Goal: Task Accomplishment & Management: Manage account settings

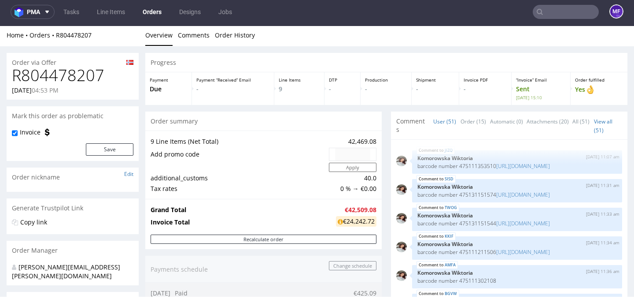
scroll to position [1477, 0]
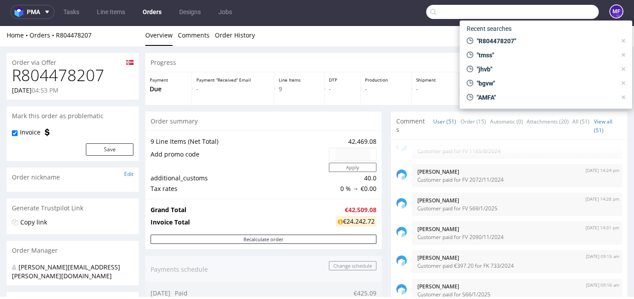
click at [551, 11] on input "text" at bounding box center [512, 12] width 173 height 14
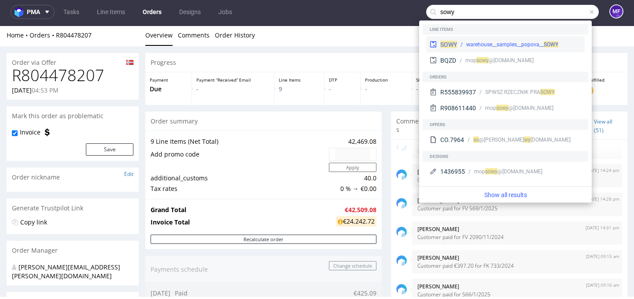
type input "sowy"
click at [527, 46] on div "warehouse__samples__popova__ SOWY" at bounding box center [512, 45] width 92 height 8
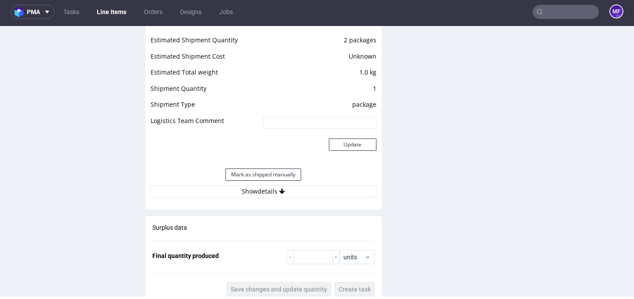
scroll to position [801, 0]
click at [262, 199] on div "Estimated Shipment Quantity 2 packages Estimated Shipment Cost Unknown Estimate…" at bounding box center [263, 116] width 236 height 173
click at [262, 194] on button "Show details" at bounding box center [264, 192] width 226 height 12
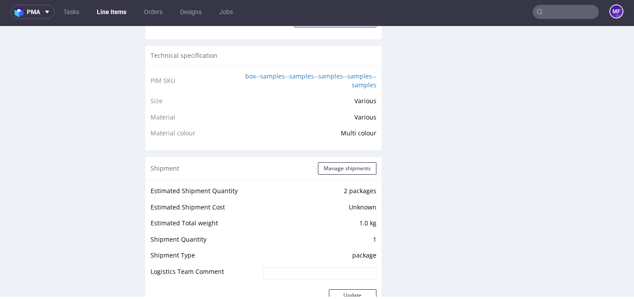
scroll to position [650, 0]
click at [342, 167] on button "Manage shipments" at bounding box center [347, 169] width 59 height 12
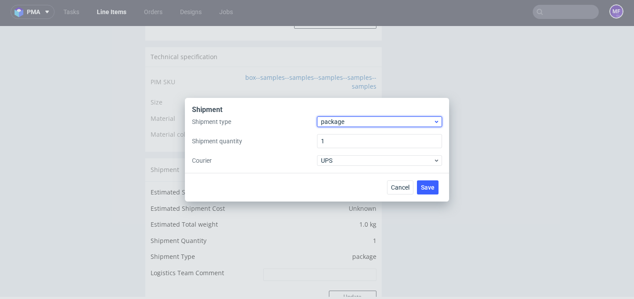
click at [352, 122] on span "package" at bounding box center [377, 121] width 112 height 9
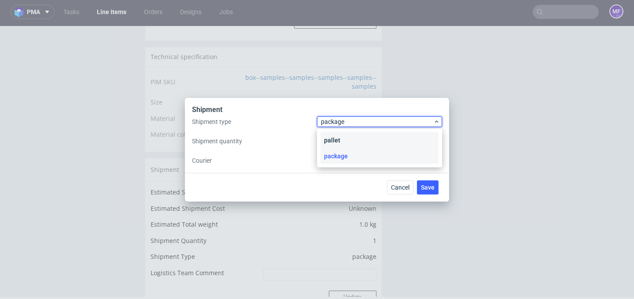
click at [348, 140] on div "pallet" at bounding box center [380, 140] width 118 height 16
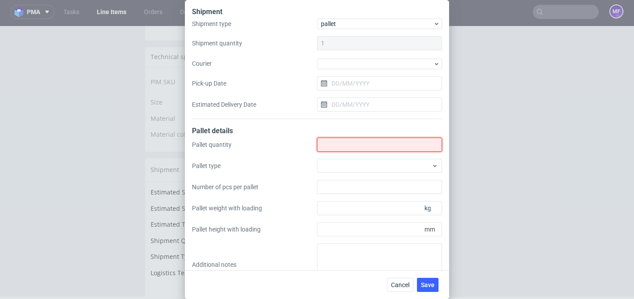
click at [346, 146] on input "Shipment type" at bounding box center [379, 144] width 125 height 14
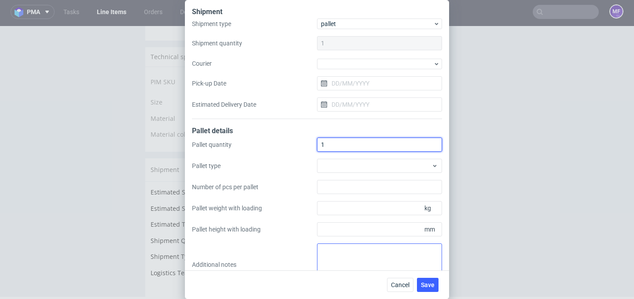
type input "1"
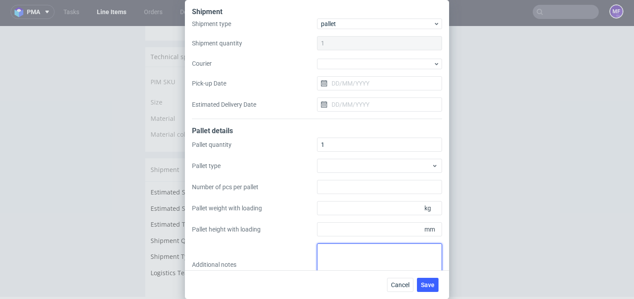
click at [358, 254] on textarea at bounding box center [379, 264] width 125 height 42
paste textarea "45x50x3 0,5"
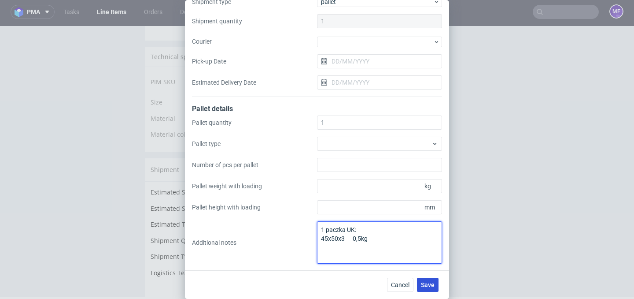
type textarea "1 paczka UK: 45x50x3 0,5kg"
click at [427, 284] on span "Save" at bounding box center [428, 284] width 14 height 6
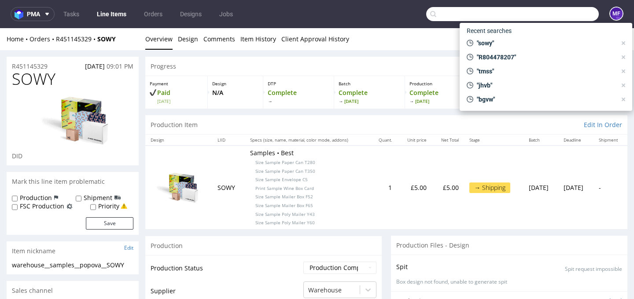
click at [565, 17] on input "text" at bounding box center [512, 14] width 173 height 14
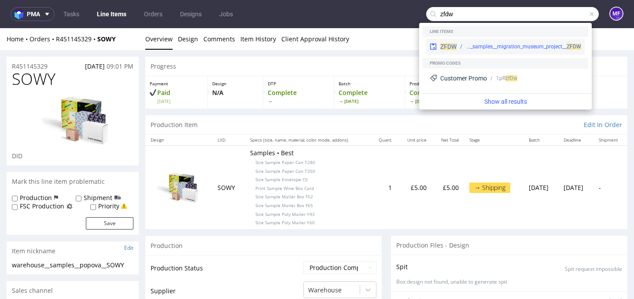
type input "zfdw"
click at [557, 42] on div "ZFDW warehouse__samples__migration_museum_project__ ZFDW" at bounding box center [505, 47] width 159 height 16
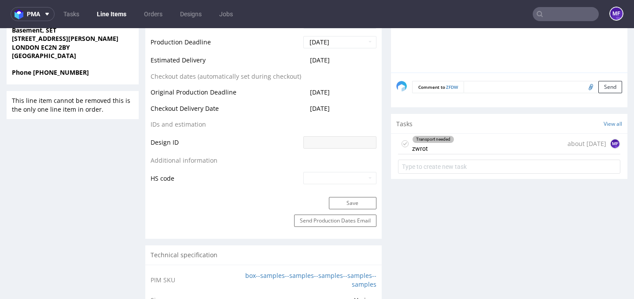
scroll to position [455, 0]
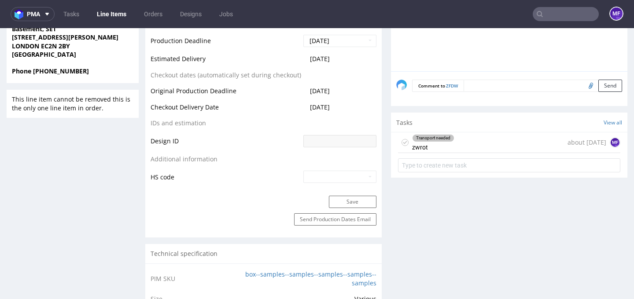
click at [457, 145] on div "Transport needed zwrot about 1 month ago MF" at bounding box center [509, 143] width 222 height 21
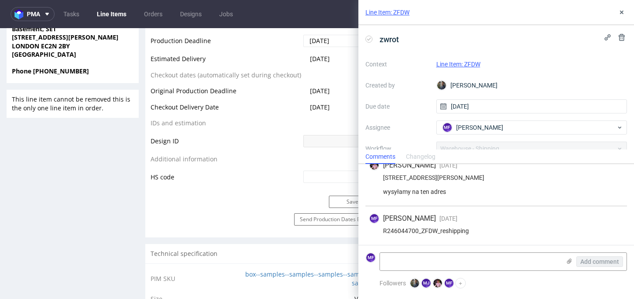
scroll to position [64, 0]
click at [620, 11] on icon at bounding box center [621, 12] width 7 height 7
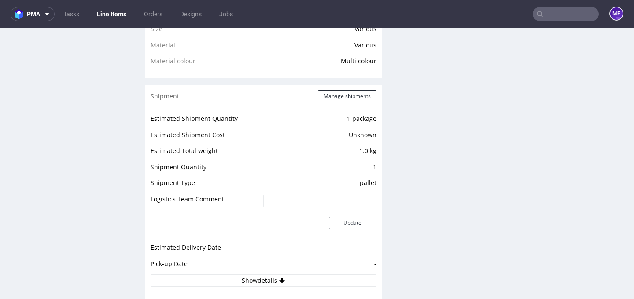
scroll to position [728, 0]
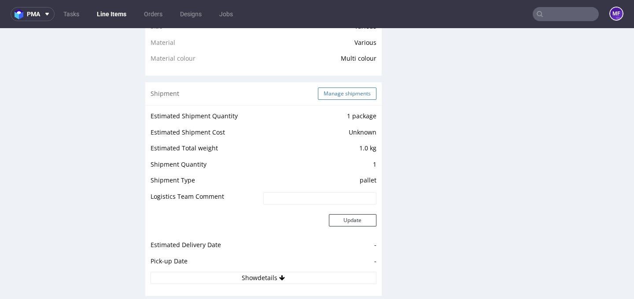
click at [336, 93] on button "Manage shipments" at bounding box center [347, 94] width 59 height 12
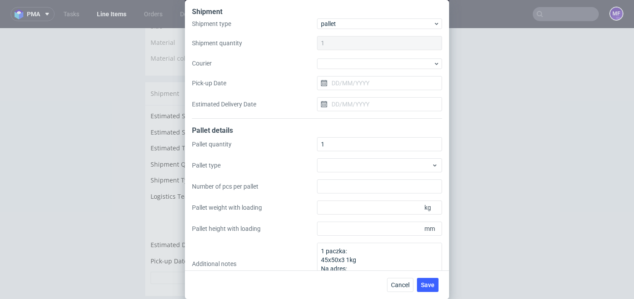
scroll to position [21, 0]
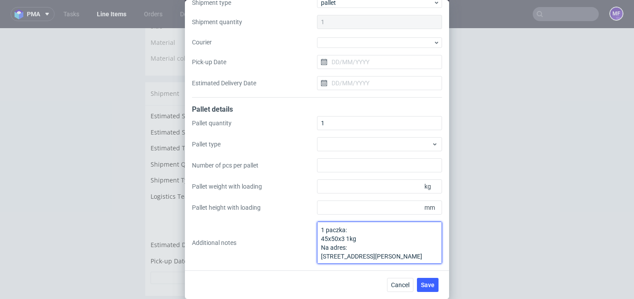
click at [361, 240] on textarea "1 paczka: 45x50x3 1kg Na adres: 12 Holme Lacey Road London SE12 0HR" at bounding box center [379, 243] width 125 height 42
drag, startPoint x: 355, startPoint y: 250, endPoint x: 313, endPoint y: 227, distance: 47.5
click at [313, 227] on div "Pallet quantity 1 Pallet type Number of pcs per pallet Pallet weight with loadi…" at bounding box center [317, 190] width 250 height 148
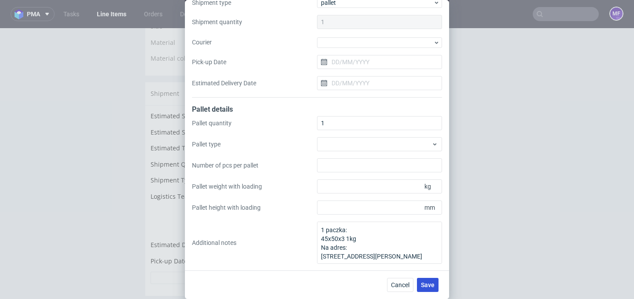
click at [425, 282] on span "Save" at bounding box center [428, 285] width 14 height 6
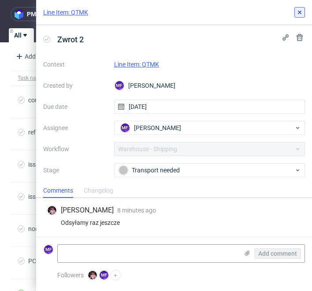
click at [299, 13] on use at bounding box center [300, 13] width 4 height 4
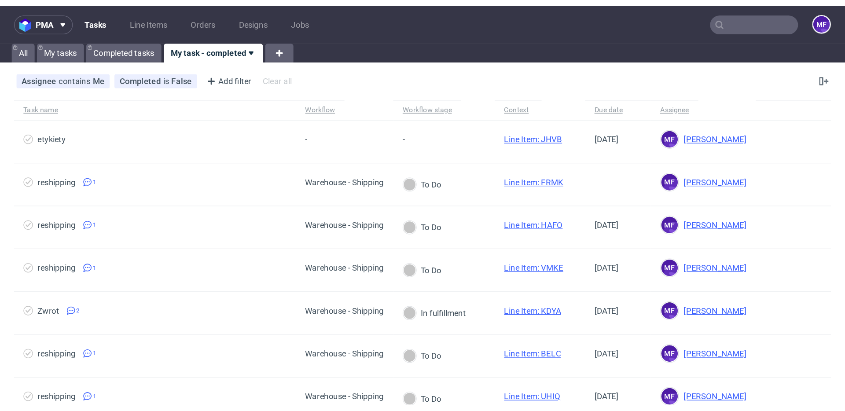
scroll to position [7, 0]
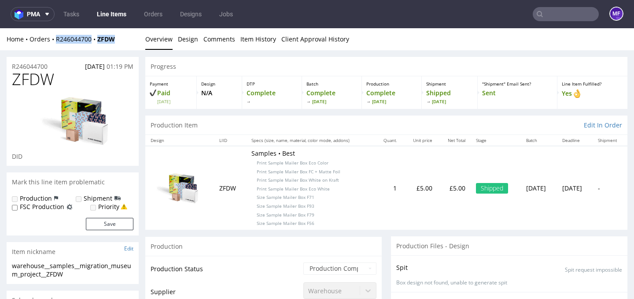
drag, startPoint x: 121, startPoint y: 42, endPoint x: 56, endPoint y: 43, distance: 64.7
click at [56, 43] on div "Home Orders R246044700 ZFDW" at bounding box center [73, 39] width 132 height 9
copy div "R246044700 ZFDW"
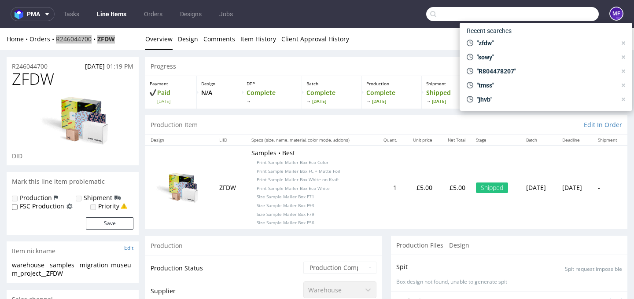
click at [548, 11] on input "text" at bounding box center [512, 14] width 173 height 14
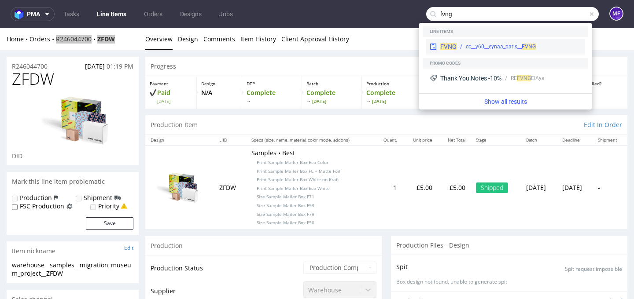
type input "fvng"
click at [539, 44] on div "cc__y60__eynaa_paris__ FVNG" at bounding box center [519, 47] width 125 height 8
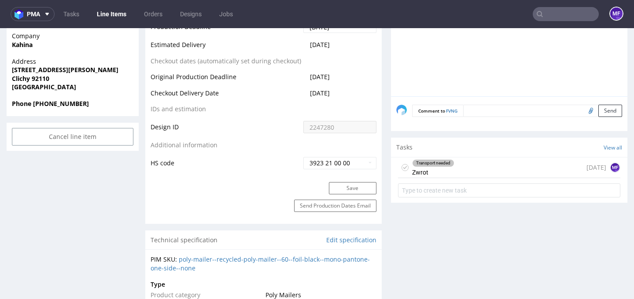
scroll to position [453, 0]
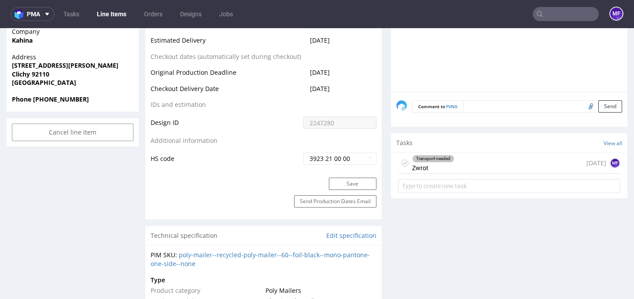
click at [461, 163] on div "Transport needed Zwrot 12 days ago MF" at bounding box center [509, 163] width 222 height 21
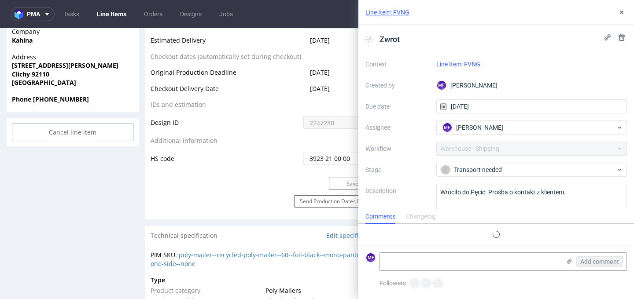
scroll to position [43, 0]
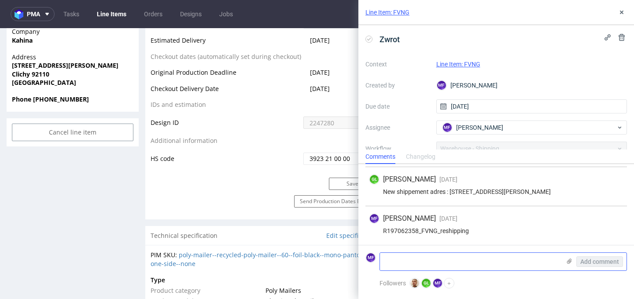
click at [435, 258] on textarea at bounding box center [470, 262] width 181 height 18
paste textarea "1Z5A15806890312317"
type textarea "1Z5A15806890312317"
click at [594, 260] on span "Add comment" at bounding box center [599, 262] width 39 height 6
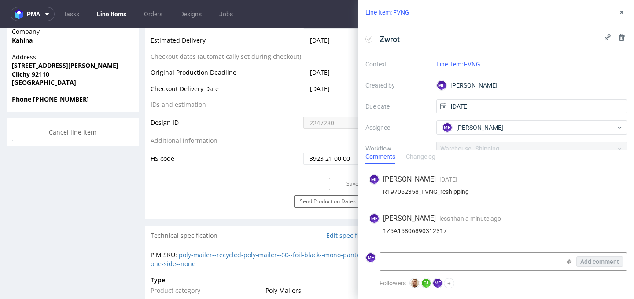
scroll to position [82, 0]
click at [537, 124] on div "MF Michał Fedorowicz" at bounding box center [528, 128] width 176 height 14
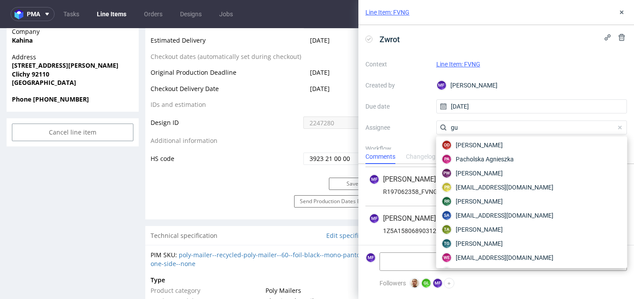
scroll to position [0, 0]
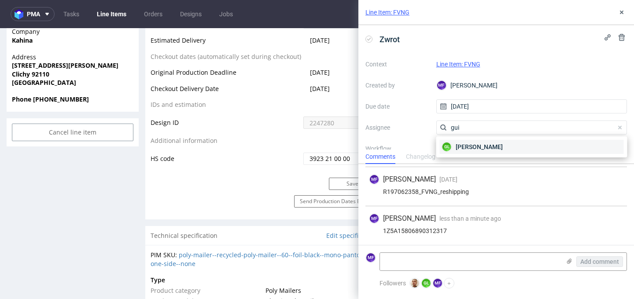
type input "gui"
click at [531, 152] on div "GL Guillaume Leroux" at bounding box center [532, 147] width 184 height 14
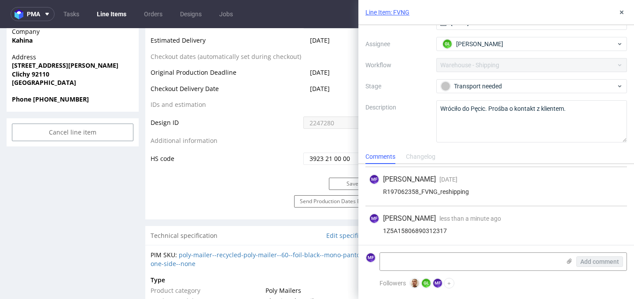
scroll to position [83, 0]
click at [622, 12] on use at bounding box center [622, 13] width 4 height 4
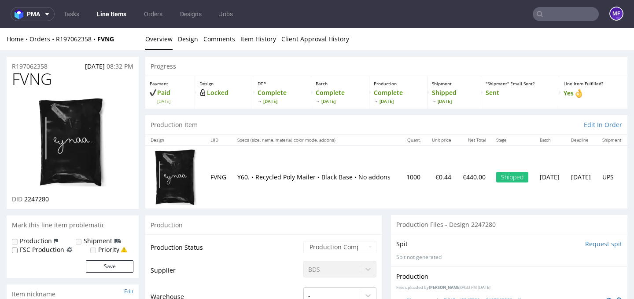
click at [554, 17] on input "text" at bounding box center [566, 14] width 66 height 14
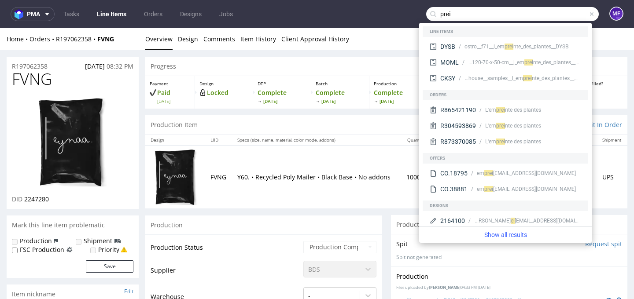
type input "prei"
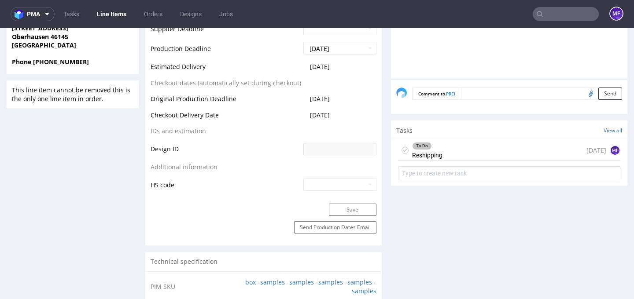
scroll to position [450, 0]
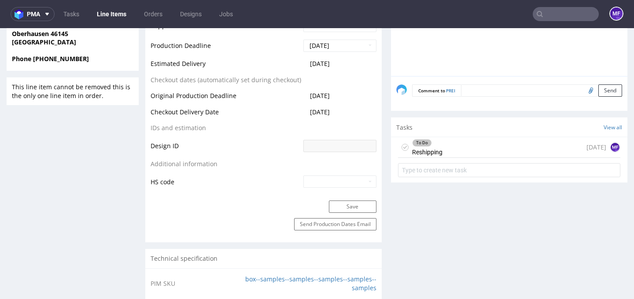
click at [433, 155] on div "To Do Reshipping" at bounding box center [427, 147] width 30 height 20
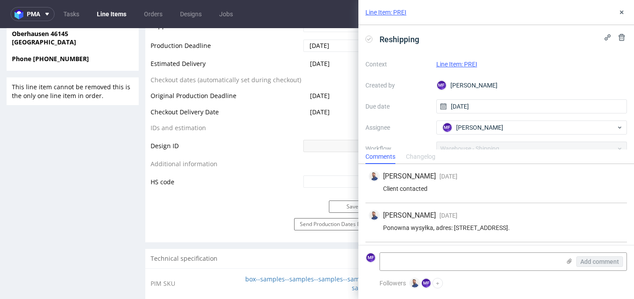
scroll to position [36, 0]
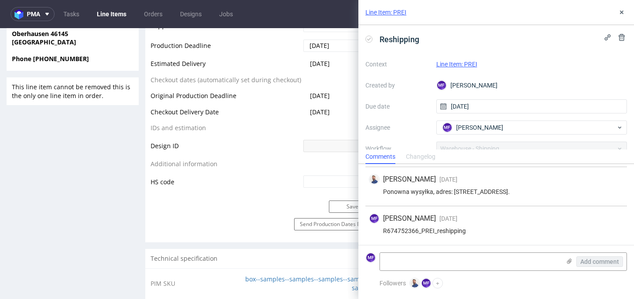
click at [306, 159] on td at bounding box center [338, 149] width 75 height 20
click at [623, 11] on use at bounding box center [622, 13] width 4 height 4
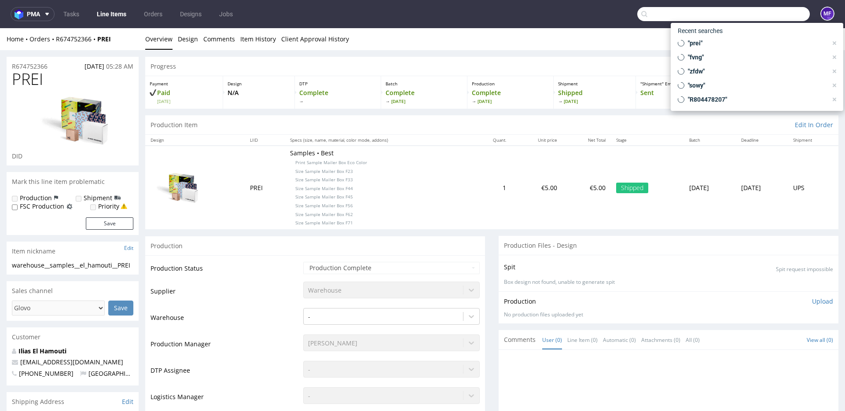
click at [634, 20] on input "text" at bounding box center [724, 14] width 173 height 14
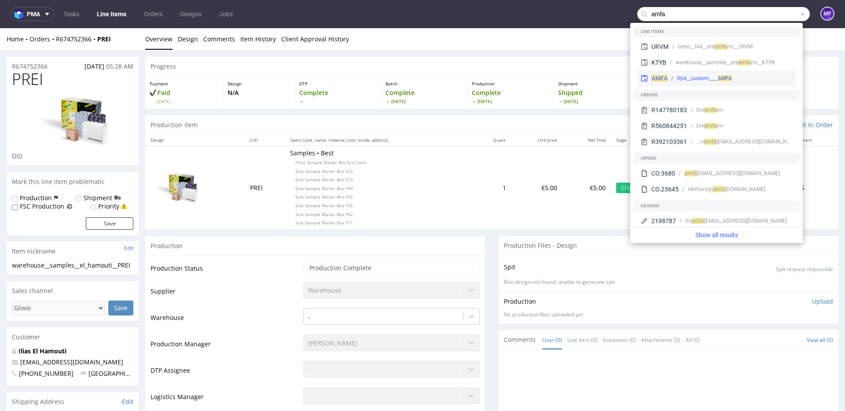
type input "amfa"
click at [634, 81] on div "tfpd__custom____ AMFA" at bounding box center [730, 78] width 125 height 8
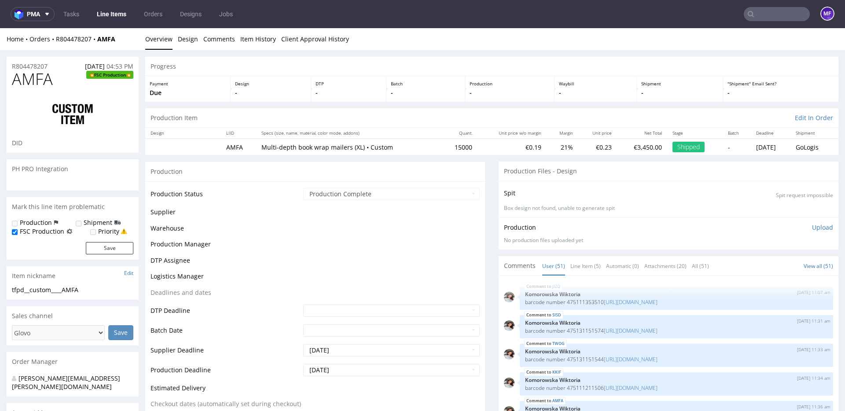
scroll to position [1437, 0]
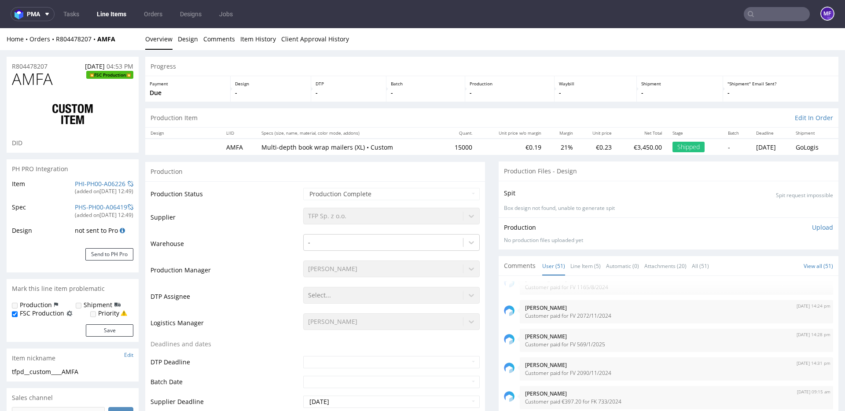
select select "in_progress"
click at [634, 19] on input "text" at bounding box center [777, 14] width 66 height 14
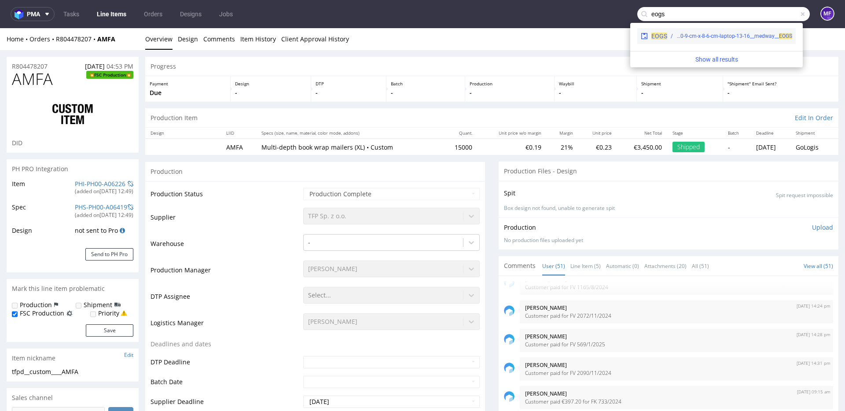
type input "eogs"
click at [634, 40] on div "warehouse__42-8-cm-x-30-9-cm-x-8-6-cm-laptop-13-16__medway__ EOGS" at bounding box center [735, 36] width 116 height 8
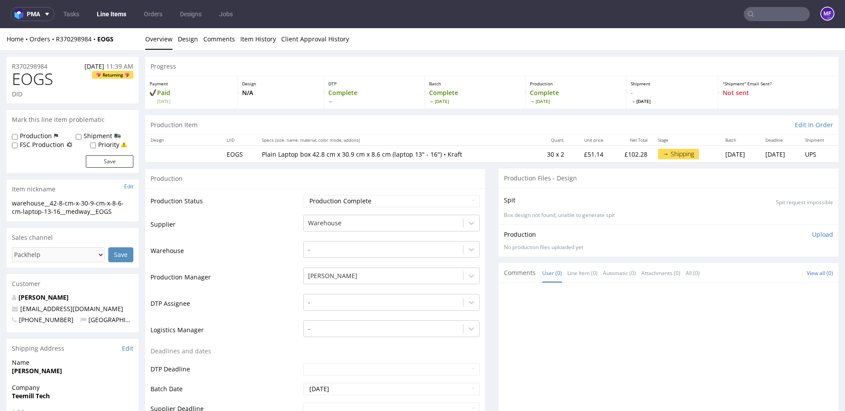
click at [634, 17] on input "text" at bounding box center [777, 14] width 66 height 14
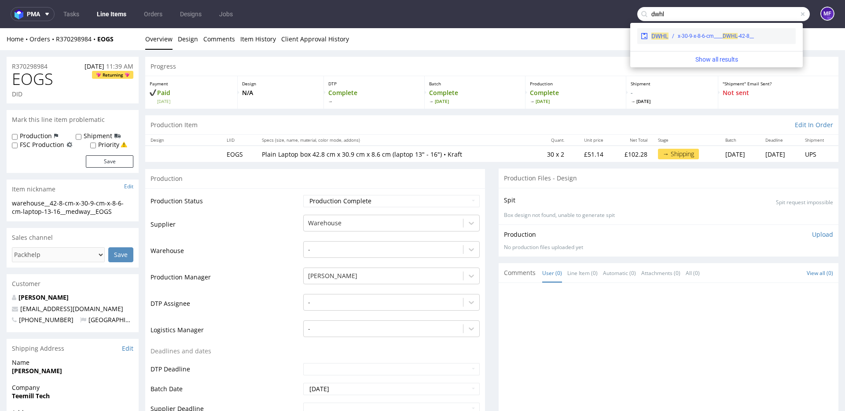
type input "dwhl"
click at [634, 42] on div "DWHL __42-8-x-30-9-x-8-6-cm____ DWHL" at bounding box center [717, 36] width 159 height 16
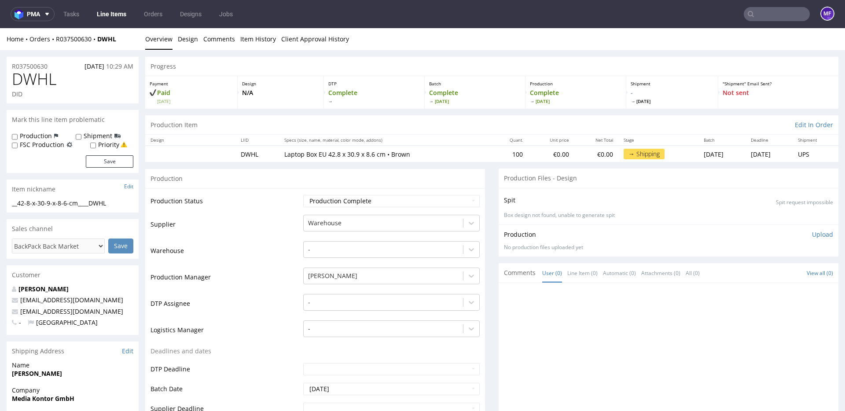
click at [468, 182] on div "Production" at bounding box center [315, 179] width 340 height 20
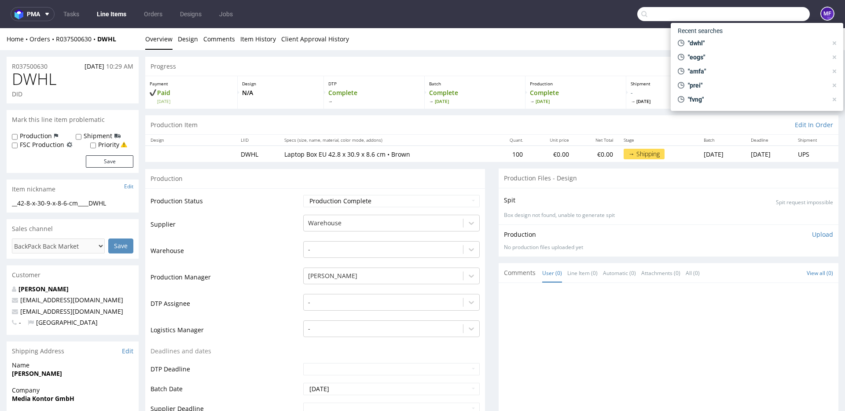
click at [634, 18] on input "text" at bounding box center [724, 14] width 173 height 14
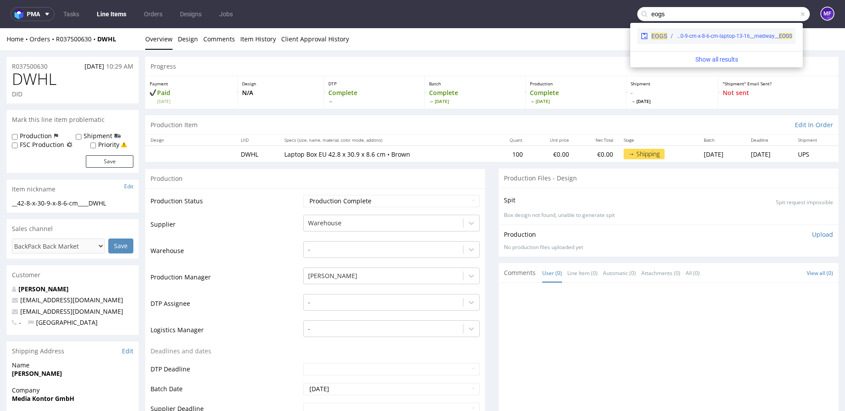
type input "eogs"
click at [634, 36] on div "warehouse__42-8-cm-x-30-9-cm-x-8-6-cm-laptop-13-16__medway__ EOGS" at bounding box center [735, 36] width 116 height 8
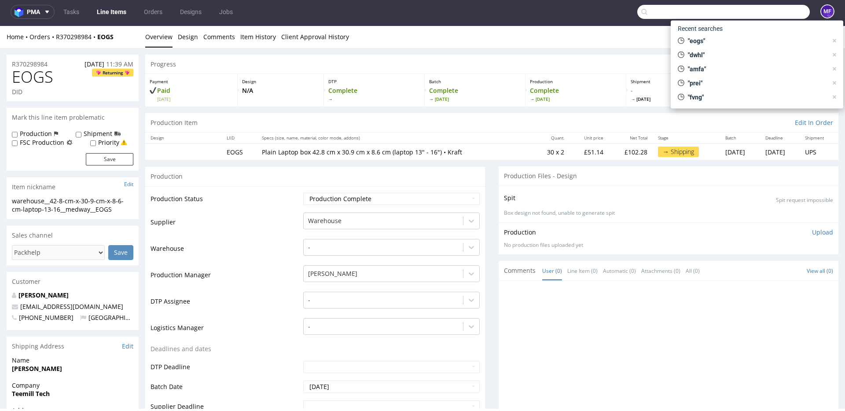
click at [634, 11] on input "text" at bounding box center [724, 12] width 173 height 14
paste input "R804478207"
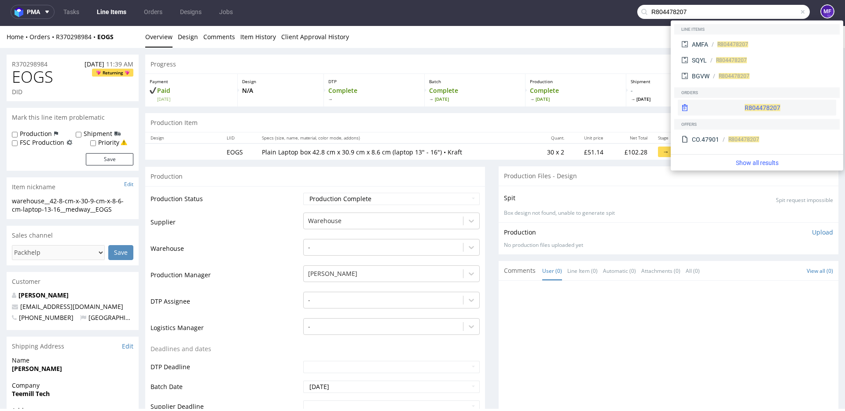
type input "R804478207"
click at [634, 104] on div "R804478207" at bounding box center [757, 108] width 159 height 16
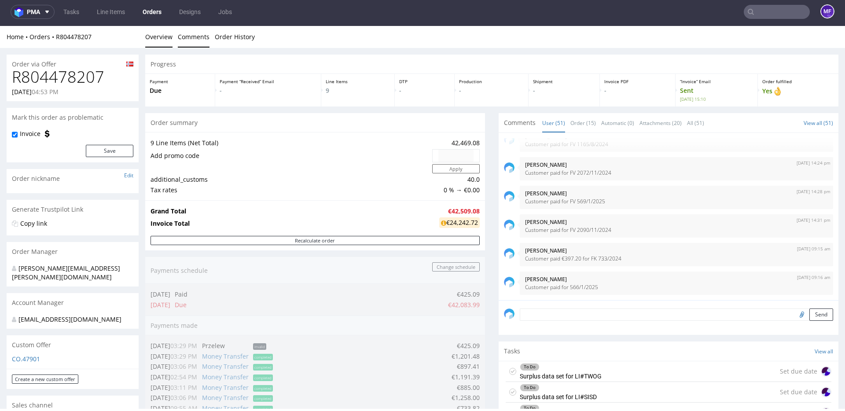
click at [188, 39] on link "Comments" at bounding box center [194, 37] width 32 height 22
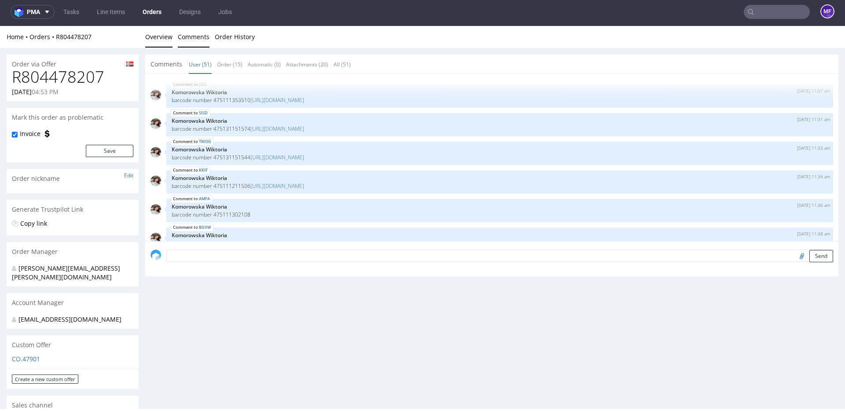
click at [165, 38] on link "Overview" at bounding box center [158, 37] width 27 height 22
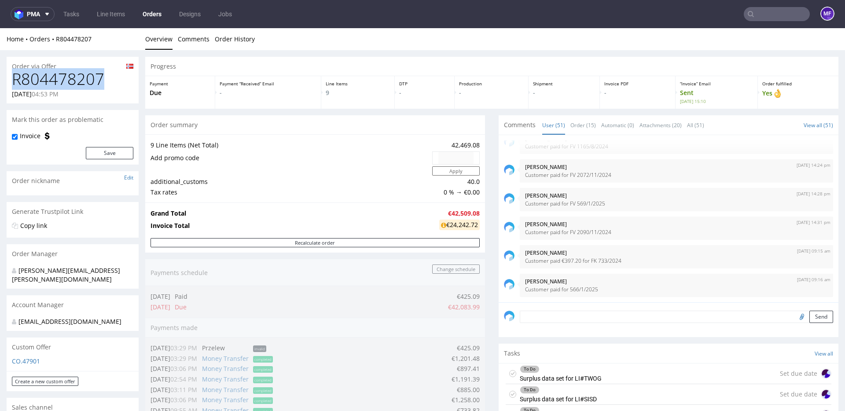
drag, startPoint x: 107, startPoint y: 77, endPoint x: 0, endPoint y: 83, distance: 106.8
copy h1 "R804478207"
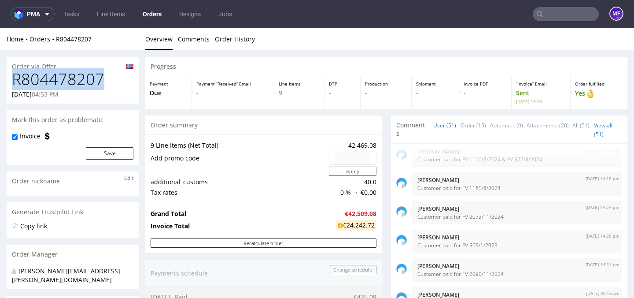
scroll to position [1477, 0]
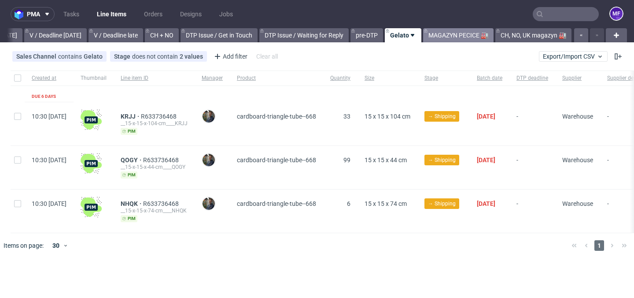
click at [455, 36] on link "MAGAZYN PECICE 🏭" at bounding box center [458, 35] width 70 height 14
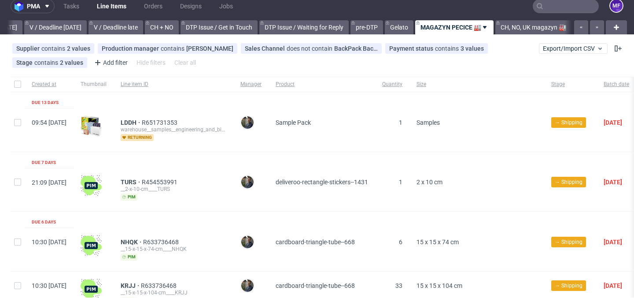
scroll to position [9, 0]
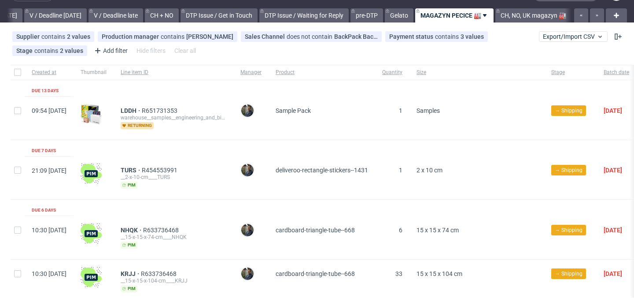
click at [368, 112] on span "Sample Pack" at bounding box center [322, 118] width 92 height 22
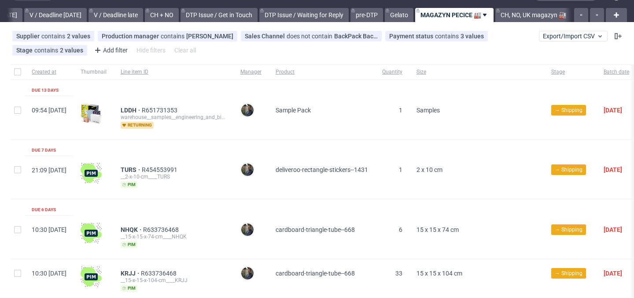
click at [322, 133] on div "Sample Pack" at bounding box center [322, 117] width 107 height 43
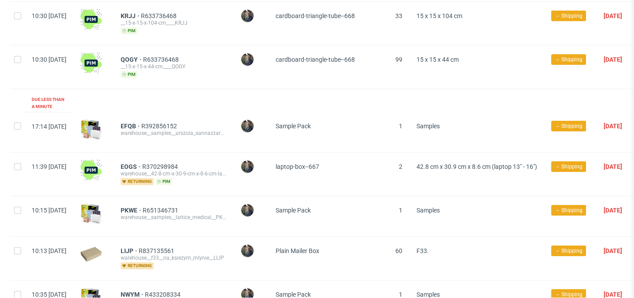
scroll to position [276, 0]
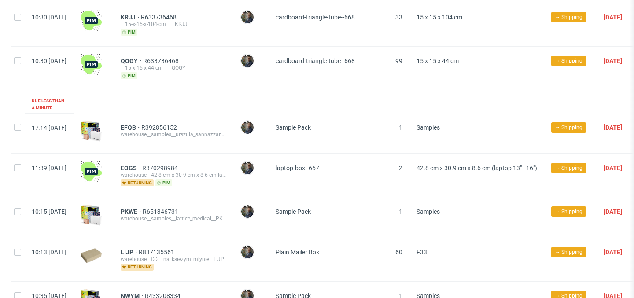
click at [230, 10] on div "KRJJ R633736468 __15-x-15-x-104-cm____KRJJ pim" at bounding box center [174, 24] width 120 height 43
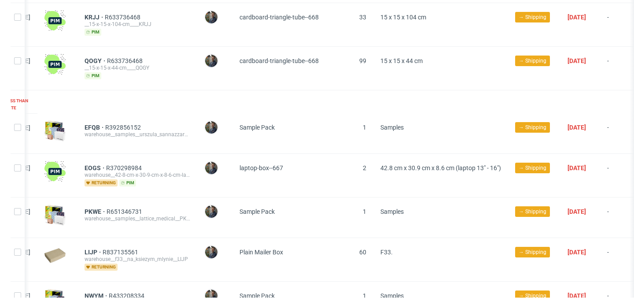
scroll to position [295, 0]
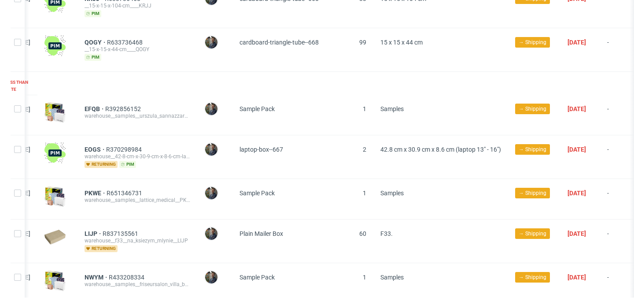
click at [197, 59] on div "QOGY R633736468 __15-x-15-x-44-cm____QOGY pim" at bounding box center [137, 49] width 120 height 43
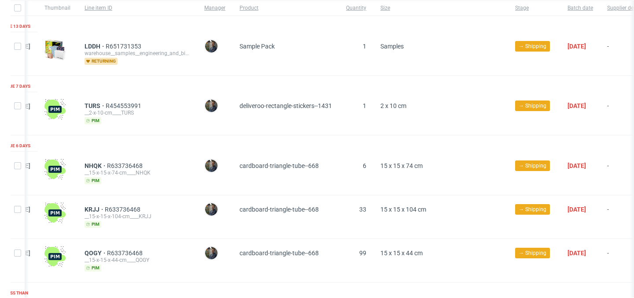
scroll to position [0, 0]
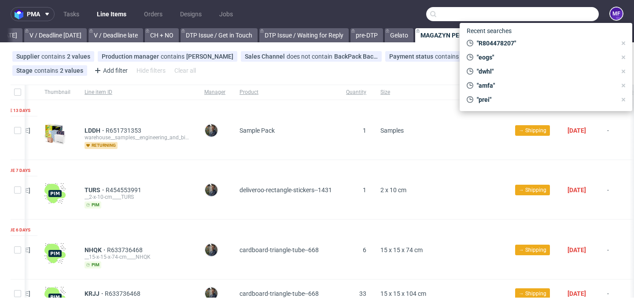
click at [554, 14] on input "text" at bounding box center [512, 14] width 173 height 14
paste input "R804478207"
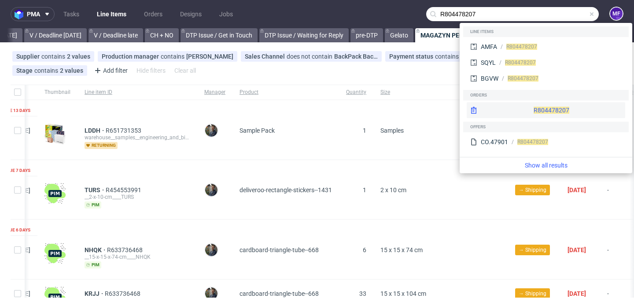
type input "R804478207"
click at [534, 110] on span "R804478207" at bounding box center [552, 110] width 36 height 7
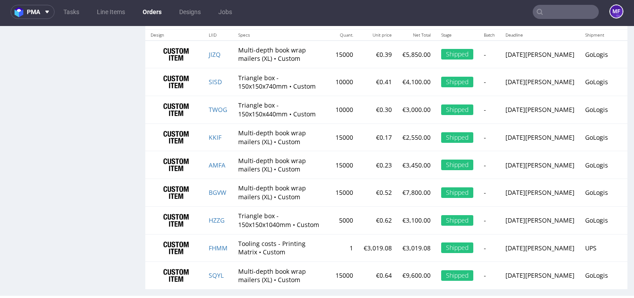
scroll to position [1684, 0]
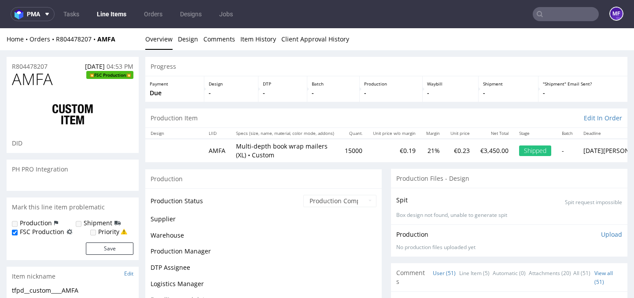
scroll to position [1477, 0]
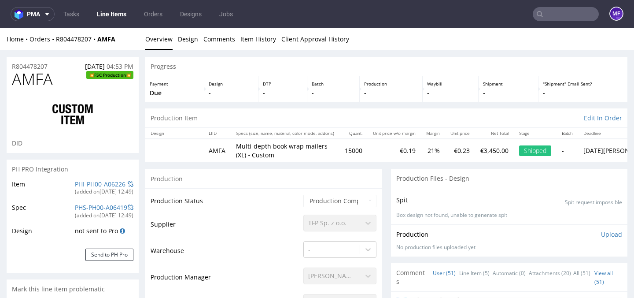
select select "in_progress"
click at [261, 64] on div "Progress" at bounding box center [386, 66] width 482 height 19
click at [544, 15] on input "text" at bounding box center [566, 14] width 66 height 14
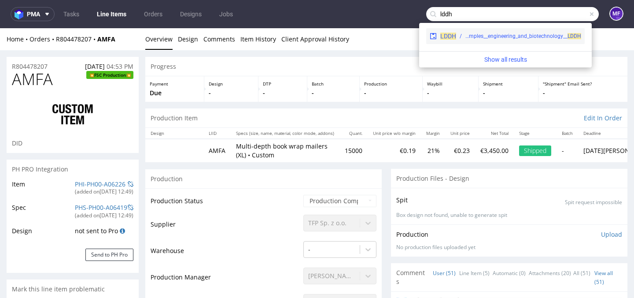
type input "lddh"
click at [533, 35] on div "warehouse__samples__engineering_and_biotechnology__ LDDH" at bounding box center [523, 36] width 116 height 8
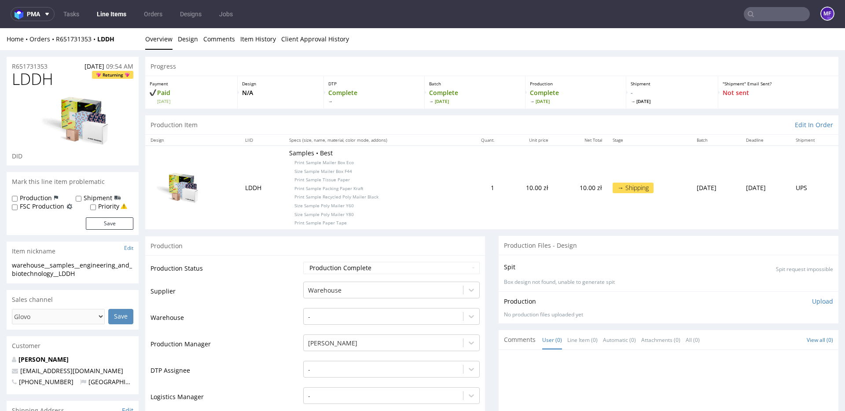
scroll to position [2, 0]
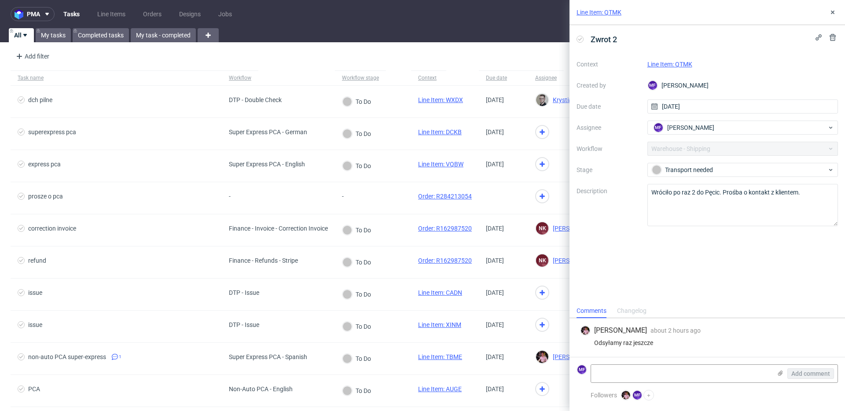
click at [670, 66] on link "Line Item: QTMK" at bounding box center [670, 64] width 45 height 7
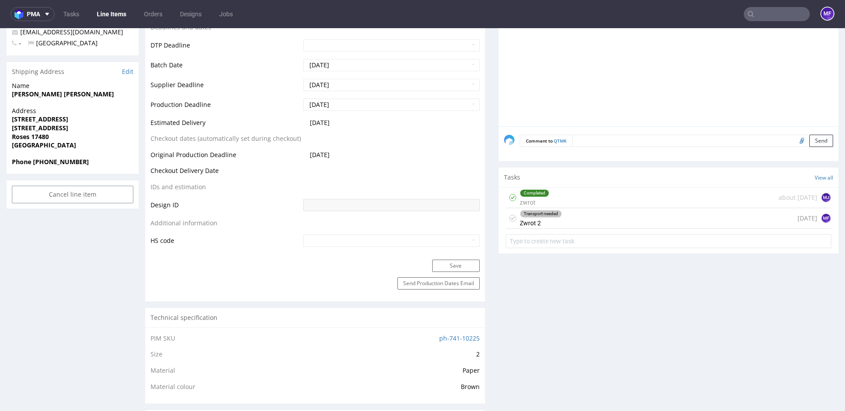
scroll to position [347, 0]
click at [546, 195] on div "Completed zwrot about [DATE] MJ" at bounding box center [669, 197] width 326 height 21
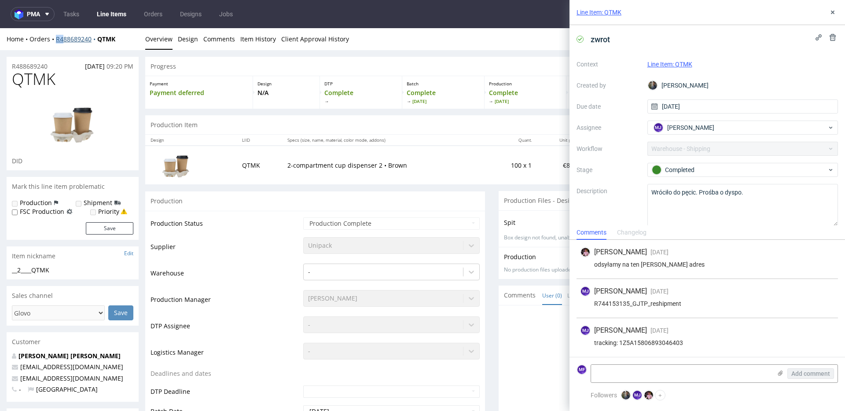
drag, startPoint x: 123, startPoint y: 41, endPoint x: 56, endPoint y: 42, distance: 66.9
click at [56, 42] on div "Home Orders R488689240 QTMK" at bounding box center [73, 39] width 132 height 9
drag, startPoint x: 123, startPoint y: 38, endPoint x: 56, endPoint y: 41, distance: 67.4
click at [56, 41] on div "Home Orders R488689240 QTMK" at bounding box center [73, 39] width 132 height 9
copy div "R488689240 QTMK"
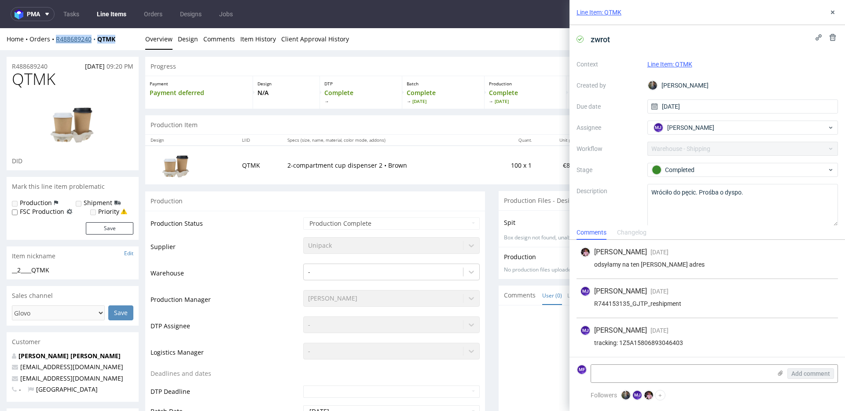
drag, startPoint x: 125, startPoint y: 40, endPoint x: 56, endPoint y: 41, distance: 69.1
click at [56, 41] on div "Home Orders R488689240 QTMK" at bounding box center [73, 39] width 132 height 9
copy div "R488689240 QTMK"
click at [121, 49] on div "Home Orders R488689240 QTMK Overview Design Comments Item History Client Approv…" at bounding box center [422, 39] width 845 height 22
drag, startPoint x: 123, startPoint y: 40, endPoint x: 55, endPoint y: 39, distance: 67.4
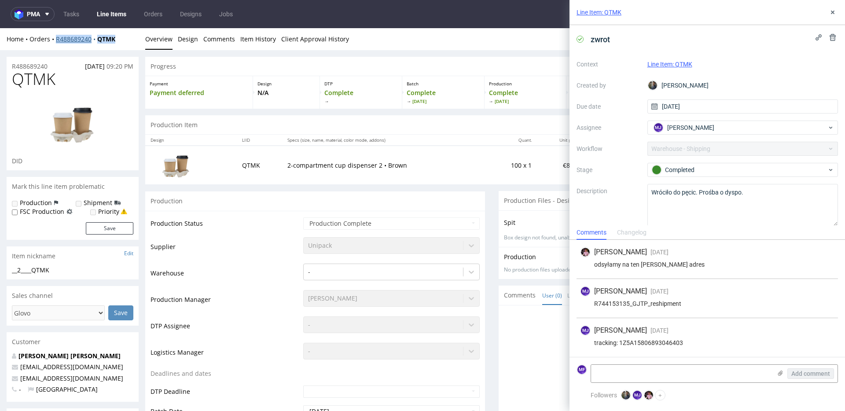
click at [55, 39] on div "Home Orders R488689240 QTMK" at bounding box center [73, 39] width 132 height 9
copy div "R488689240 QTMK"
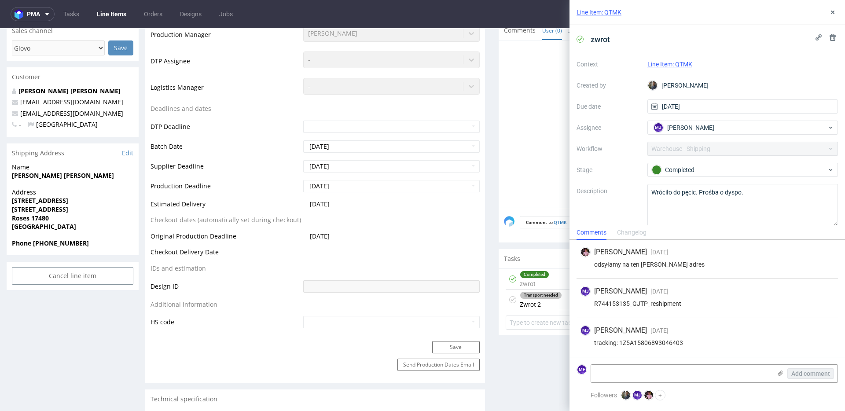
scroll to position [270, 0]
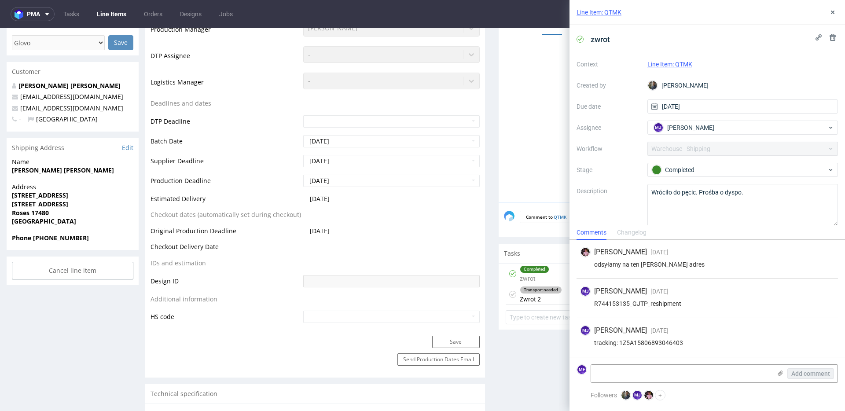
click at [95, 185] on span "Address" at bounding box center [73, 187] width 122 height 9
drag, startPoint x: 104, startPoint y: 170, endPoint x: 12, endPoint y: 172, distance: 91.6
click at [12, 172] on span "[PERSON_NAME] [PERSON_NAME]" at bounding box center [73, 170] width 122 height 9
copy strong "[PERSON_NAME] [PERSON_NAME]"
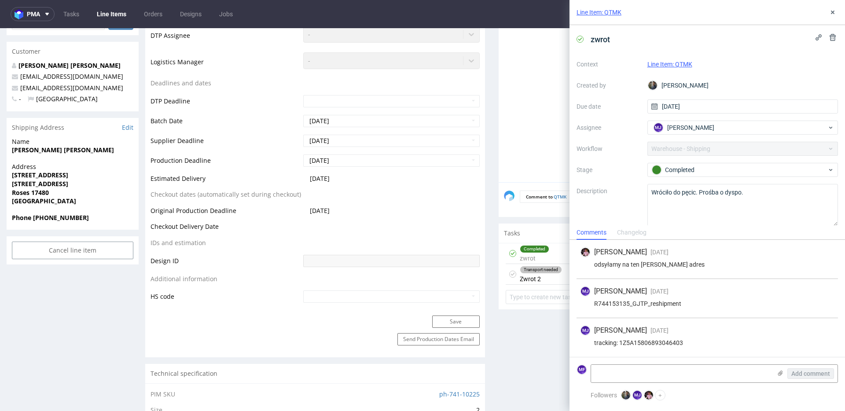
scroll to position [293, 0]
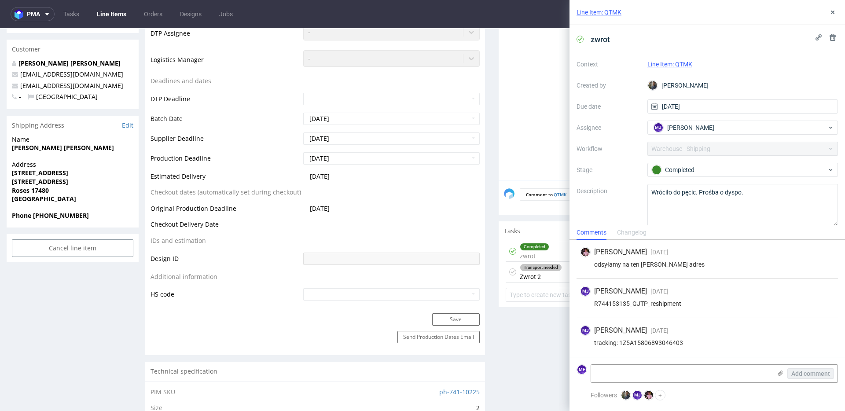
drag, startPoint x: 78, startPoint y: 171, endPoint x: 7, endPoint y: 173, distance: 70.9
click at [7, 173] on div "Address [STREET_ADDRESS]" at bounding box center [73, 185] width 132 height 51
copy strong "[STREET_ADDRESS]"
drag, startPoint x: 50, startPoint y: 190, endPoint x: 31, endPoint y: 191, distance: 18.5
click at [31, 191] on strong "Roses 17480" at bounding box center [30, 190] width 37 height 8
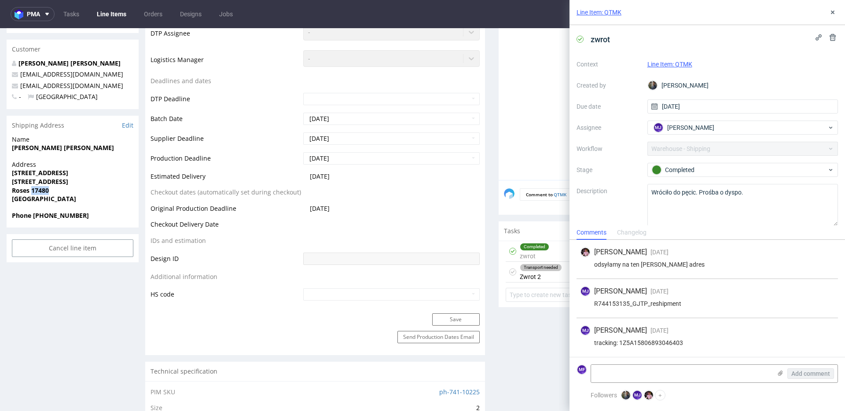
copy strong "17480"
drag, startPoint x: 71, startPoint y: 215, endPoint x: 32, endPoint y: 217, distance: 39.2
click at [32, 217] on span "Phone [PHONE_NUMBER]" at bounding box center [73, 215] width 122 height 9
copy strong "633743578"
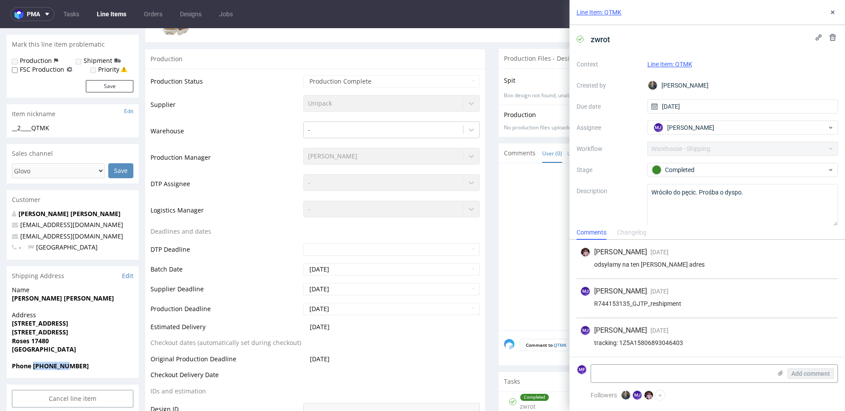
scroll to position [144, 0]
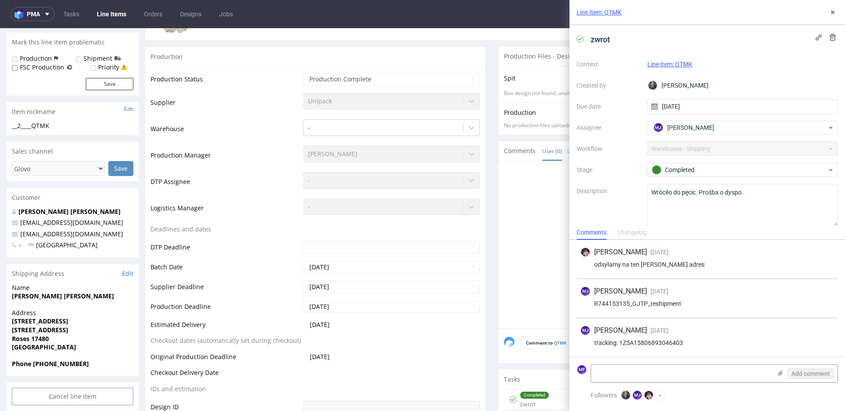
click at [104, 221] on p "[EMAIL_ADDRESS][DOMAIN_NAME]" at bounding box center [73, 222] width 122 height 9
drag, startPoint x: 92, startPoint y: 233, endPoint x: 22, endPoint y: 234, distance: 70.5
click at [22, 234] on p "[EMAIL_ADDRESS][DOMAIN_NAME]" at bounding box center [73, 234] width 122 height 9
copy link "[EMAIL_ADDRESS][DOMAIN_NAME]"
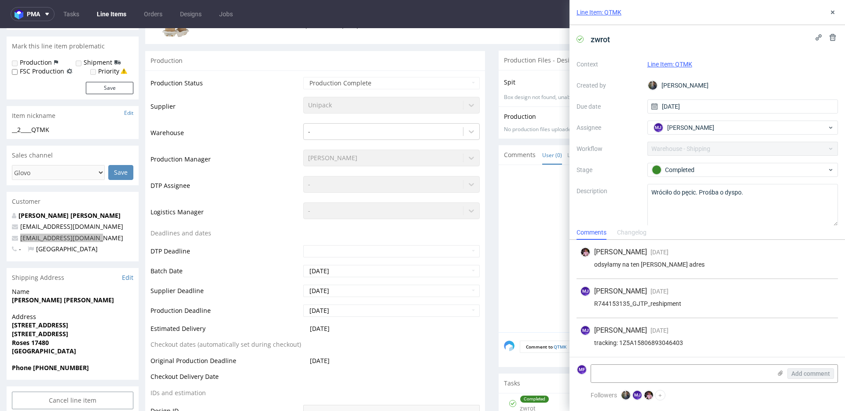
click at [684, 297] on div "[PERSON_NAME] [DATE] [DATE] 12:58 R744153135_GJTP_reshipment" at bounding box center [708, 298] width 262 height 39
click at [540, 294] on div at bounding box center [671, 251] width 335 height 162
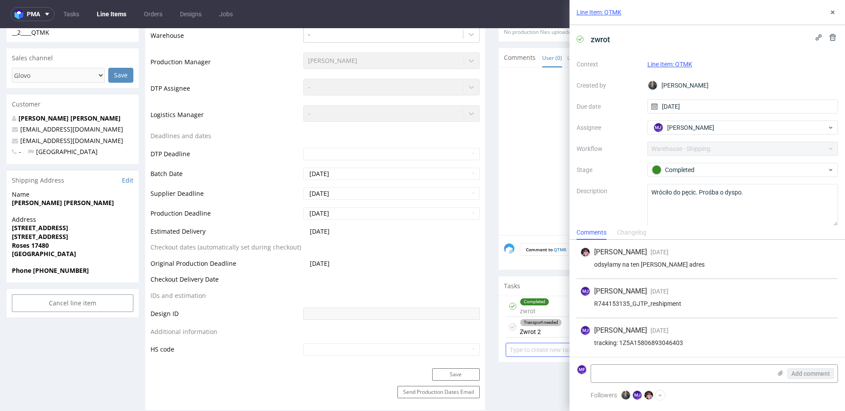
scroll to position [239, 0]
click at [544, 328] on div "Transport needed Zwrot 2" at bounding box center [541, 326] width 42 height 20
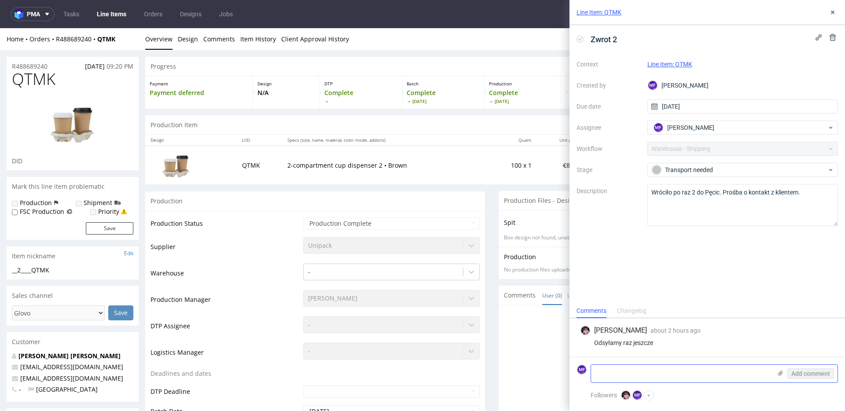
click at [659, 367] on textarea at bounding box center [681, 374] width 181 height 18
paste textarea "martinfvitali@gmail.com"
type textarea "martinfvitali@gmail.com"
drag, startPoint x: 630, startPoint y: 378, endPoint x: 574, endPoint y: 370, distance: 56.1
click at [574, 370] on form "MF martinfvitali@gmail.com Add comment" at bounding box center [708, 373] width 276 height 33
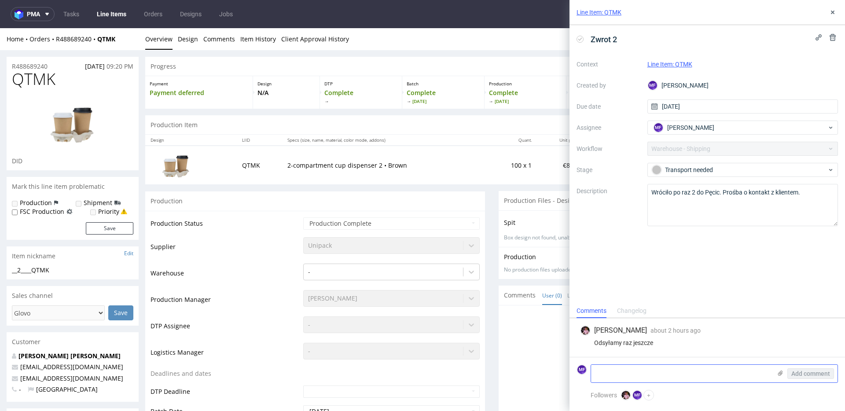
click at [662, 371] on textarea at bounding box center [681, 374] width 181 height 18
paste textarea "R488689240_QTMK_reshipping"
click at [720, 372] on textarea "R488689240_QTMK_reshipping" at bounding box center [681, 374] width 181 height 18
type textarea "R488689240_QTMK_reshipping"
click at [820, 373] on span "Add comment" at bounding box center [811, 374] width 39 height 6
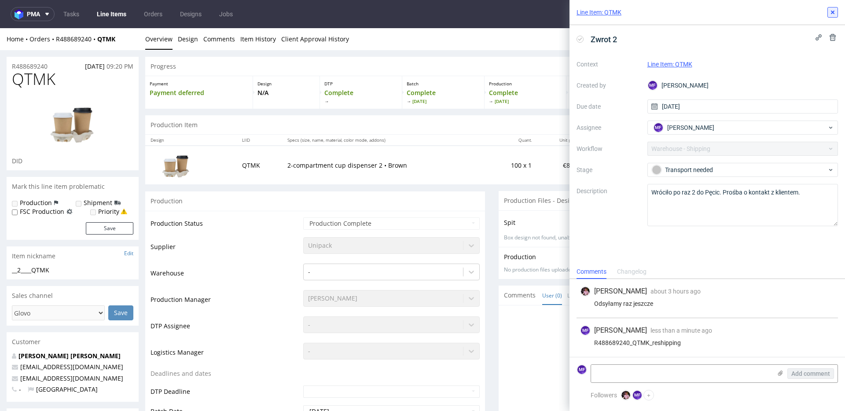
click at [833, 8] on button at bounding box center [833, 12] width 11 height 11
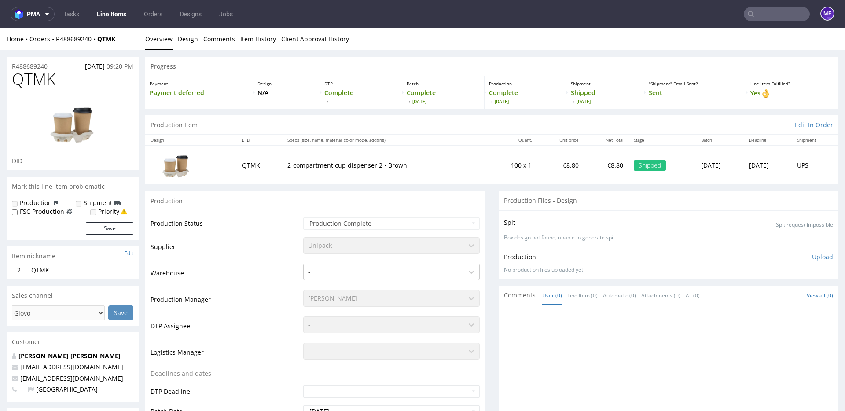
click at [758, 19] on input "text" at bounding box center [777, 14] width 66 height 14
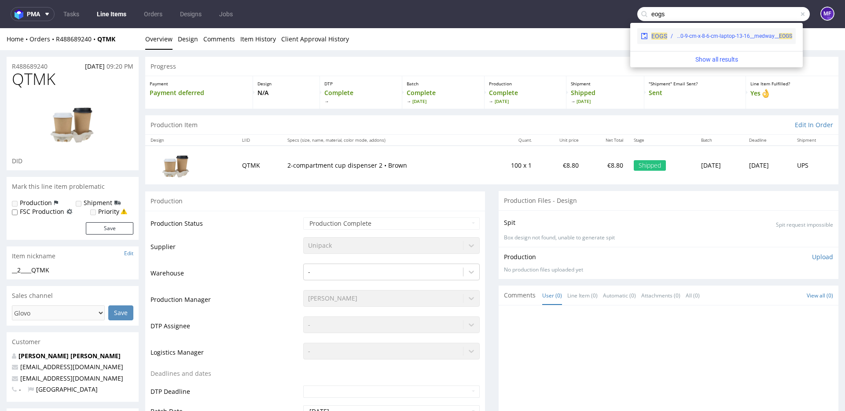
type input "eogs"
drag, startPoint x: 717, startPoint y: 36, endPoint x: 717, endPoint y: 8, distance: 28.2
click at [717, 36] on div "warehouse__42-8-cm-x-30-9-cm-x-8-6-cm-laptop-13-16__medway__ EOGS" at bounding box center [735, 36] width 116 height 8
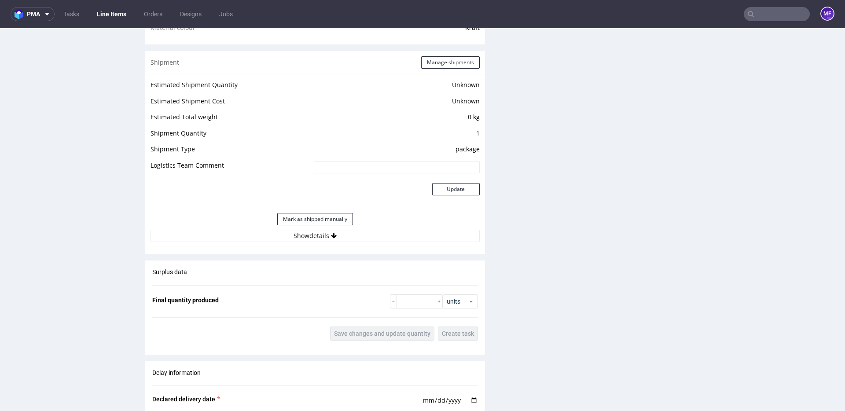
scroll to position [679, 0]
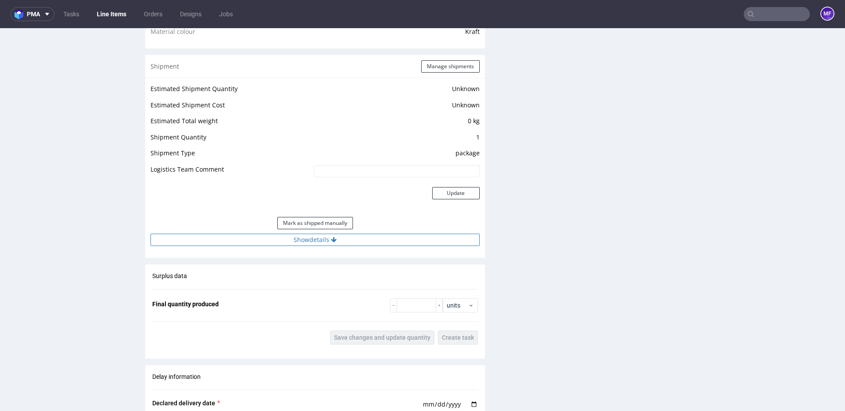
click at [313, 243] on button "Show details" at bounding box center [315, 240] width 329 height 12
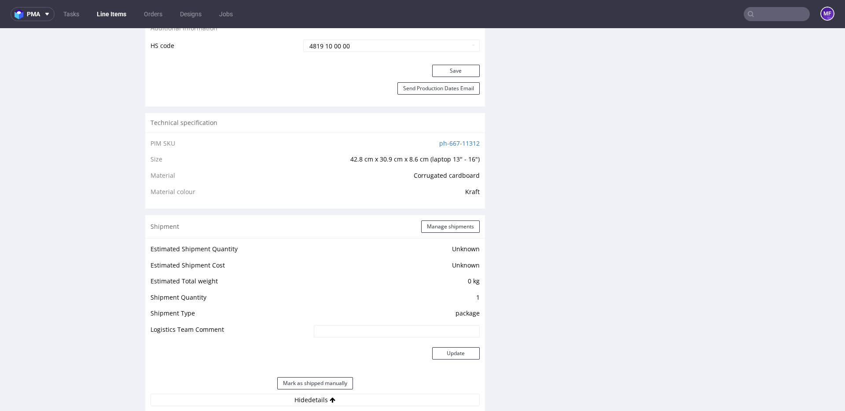
scroll to position [527, 0]
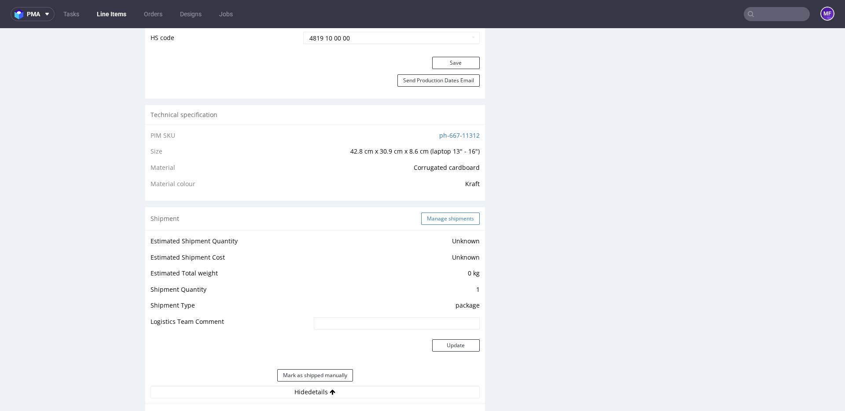
click at [429, 223] on button "Manage shipments" at bounding box center [450, 219] width 59 height 12
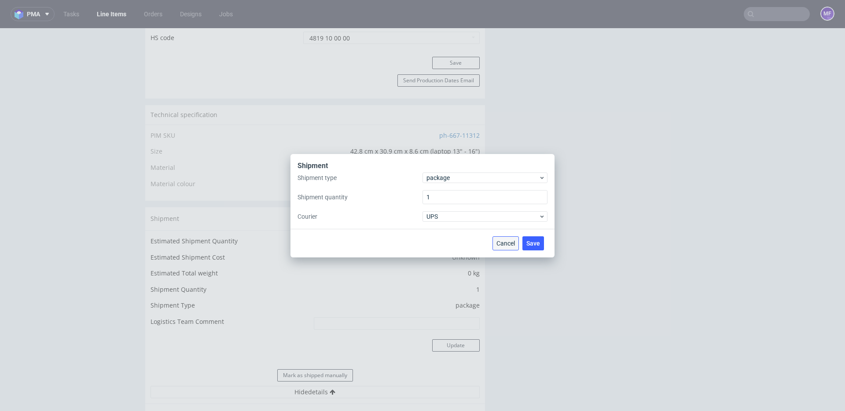
click at [499, 240] on span "Cancel" at bounding box center [506, 243] width 18 height 6
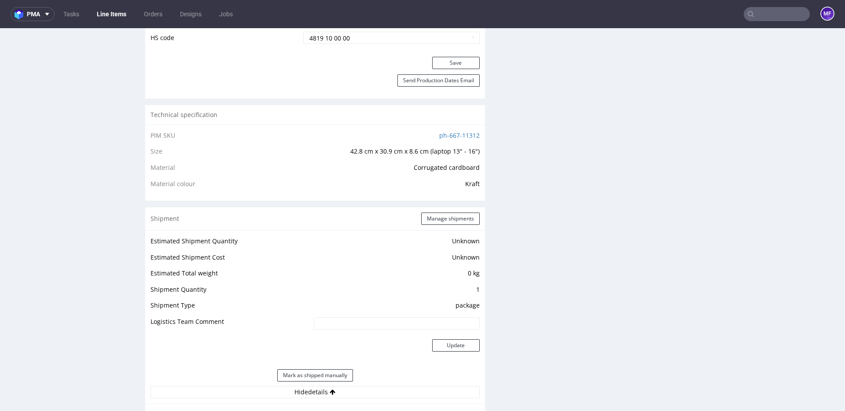
click at [505, 268] on div "Production Files - Design Spit Spit request impossible Box design not found, un…" at bounding box center [669, 315] width 340 height 1347
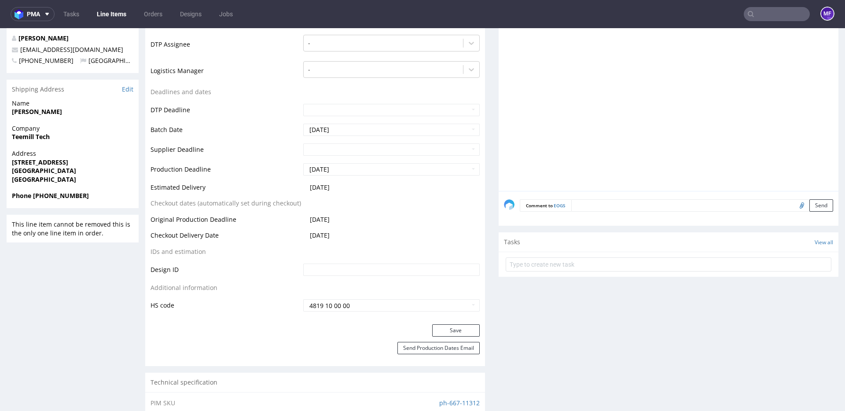
scroll to position [0, 0]
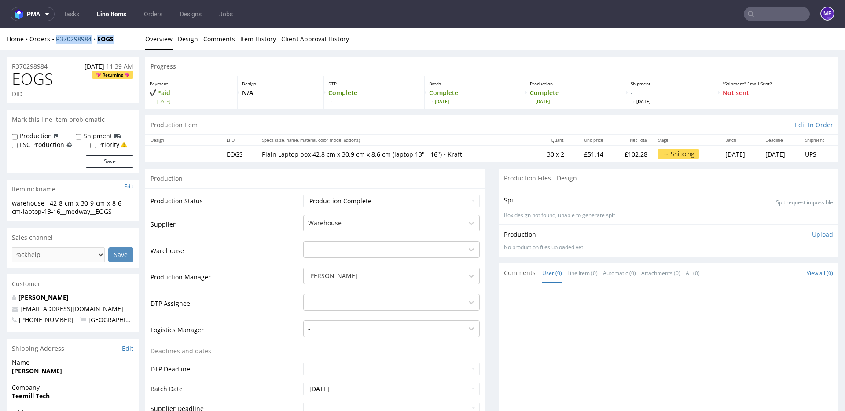
drag, startPoint x: 120, startPoint y: 41, endPoint x: 56, endPoint y: 42, distance: 63.4
click at [56, 42] on div "Home Orders R370298984 EOGS" at bounding box center [73, 39] width 132 height 9
copy div "R370298984 EOGS"
click at [756, 12] on input "text" at bounding box center [777, 14] width 66 height 14
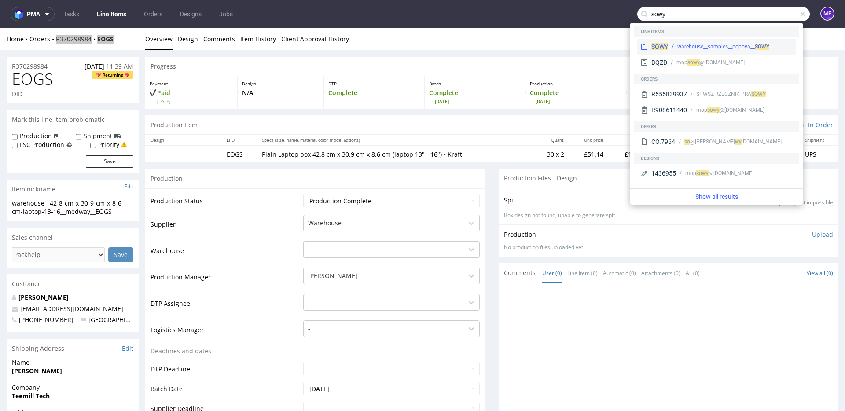
type input "sowy"
click at [723, 43] on div "warehouse__samples__popova__ SOWY" at bounding box center [724, 47] width 92 height 8
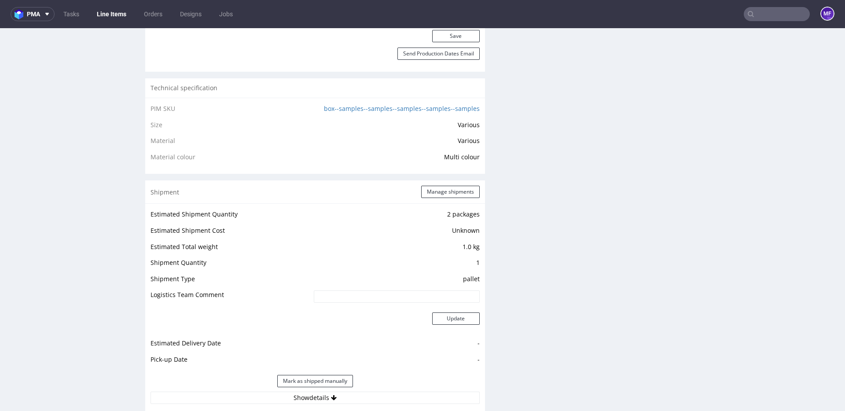
scroll to position [632, 0]
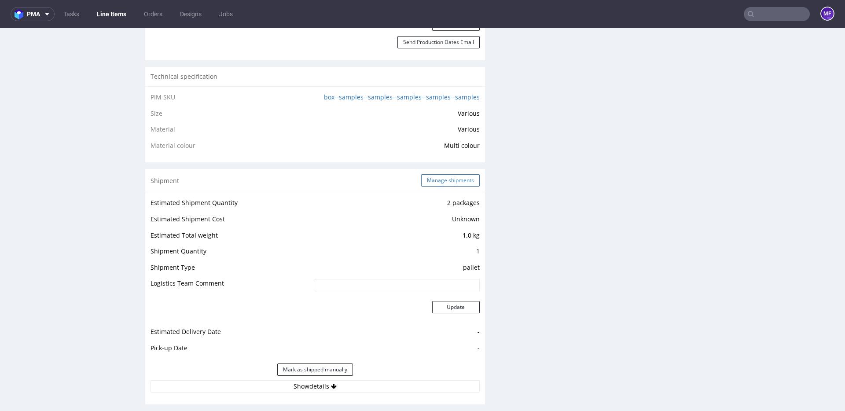
click at [454, 186] on button "Manage shipments" at bounding box center [450, 180] width 59 height 12
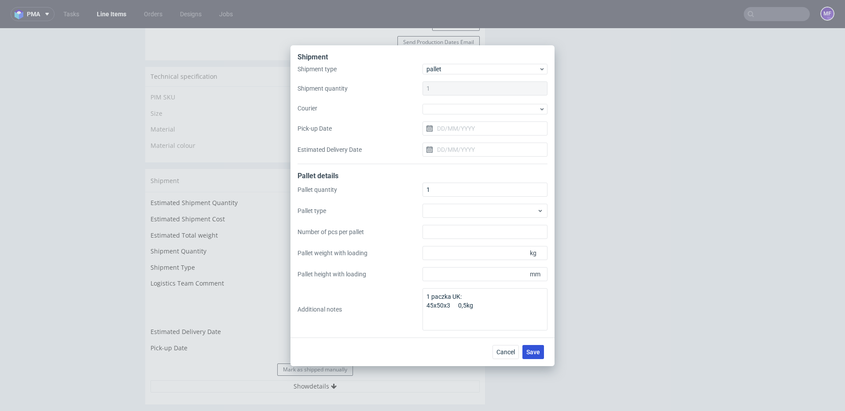
click at [542, 356] on button "Save" at bounding box center [534, 352] width 22 height 14
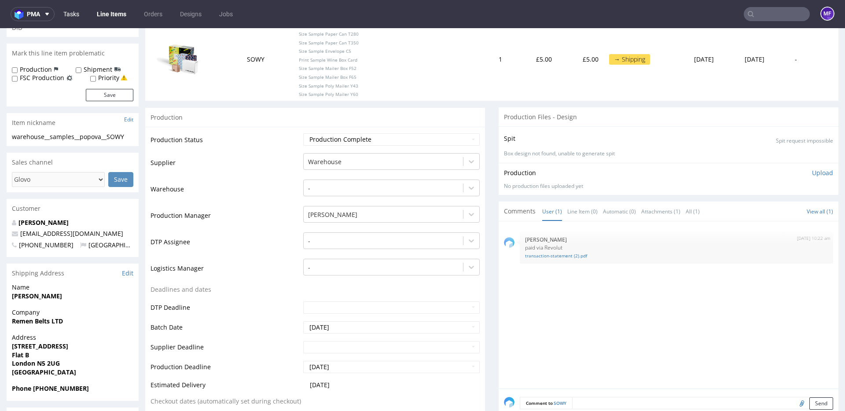
scroll to position [92, 0]
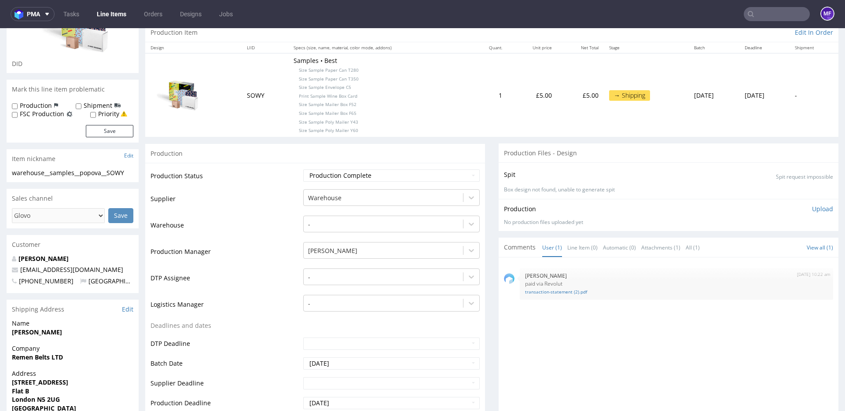
click at [764, 16] on input "text" at bounding box center [777, 14] width 66 height 14
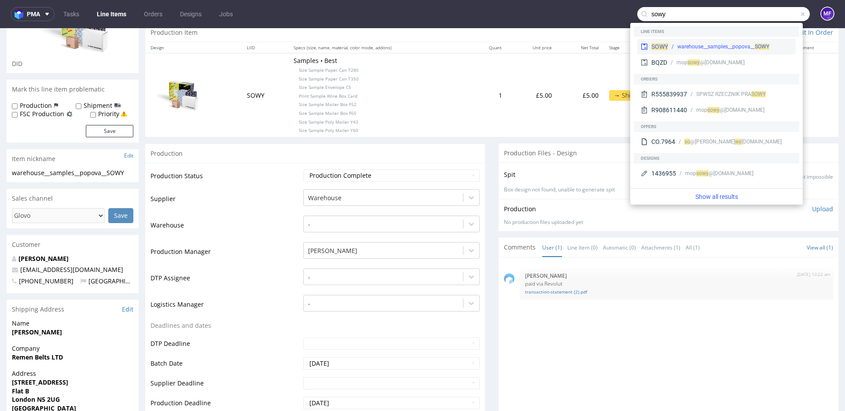
type input "sowy"
click at [701, 44] on div "warehouse__samples__popova__ SOWY" at bounding box center [724, 47] width 92 height 8
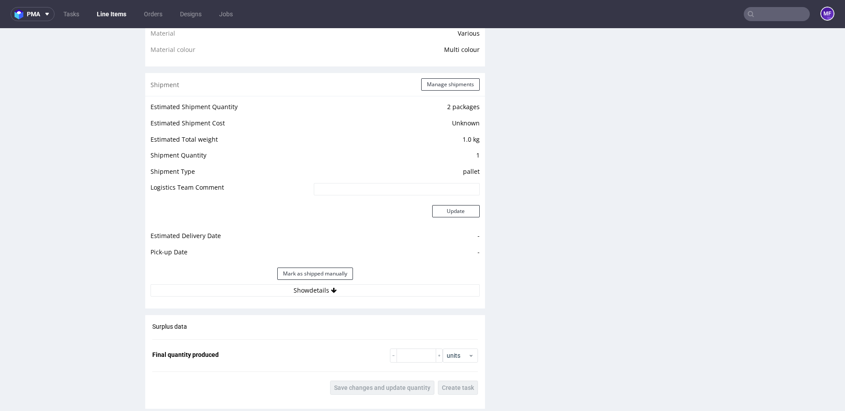
scroll to position [729, 0]
click at [451, 87] on button "Manage shipments" at bounding box center [450, 84] width 59 height 12
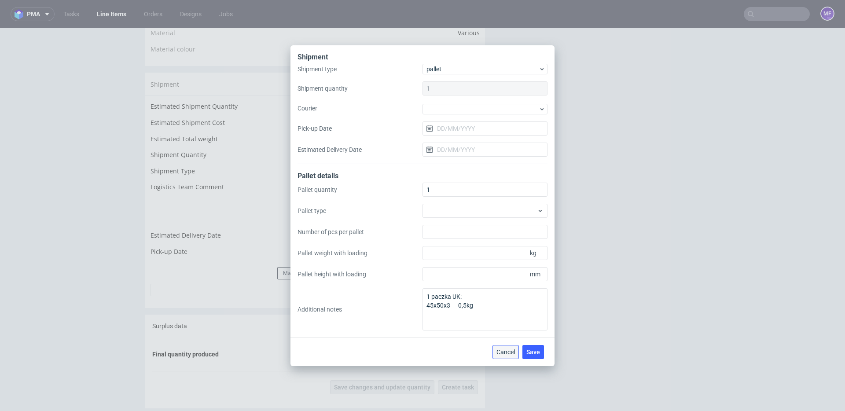
click at [504, 352] on span "Cancel" at bounding box center [506, 352] width 18 height 6
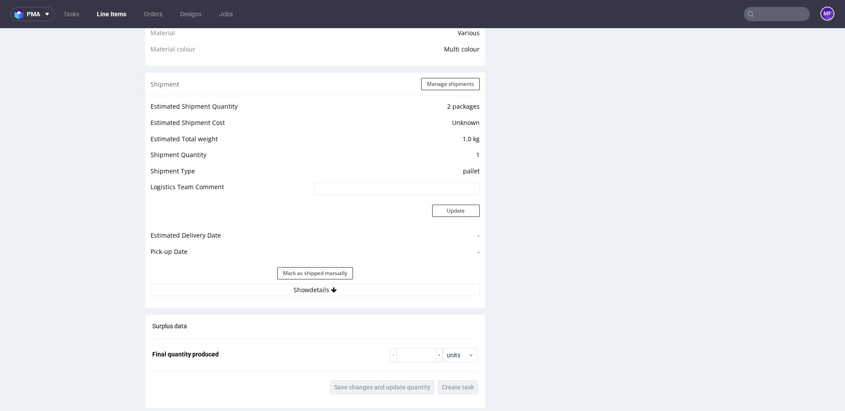
click at [600, 262] on div "Production Files - Design Spit Spit request impossible Box design not found, un…" at bounding box center [669, 128] width 340 height 1243
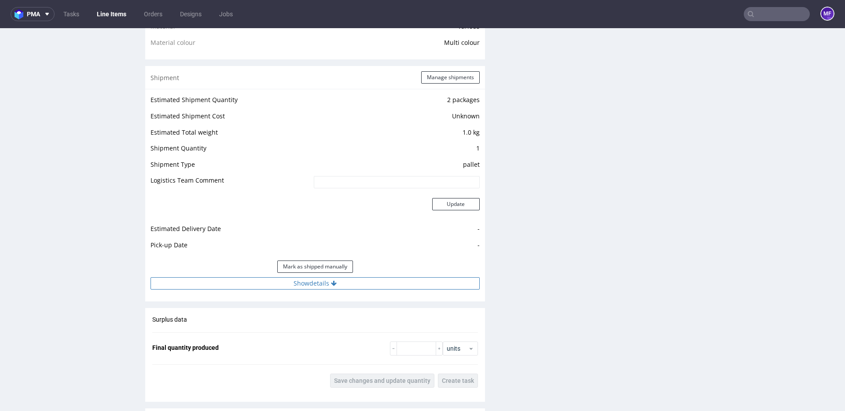
click at [335, 287] on button "Show details" at bounding box center [315, 283] width 329 height 12
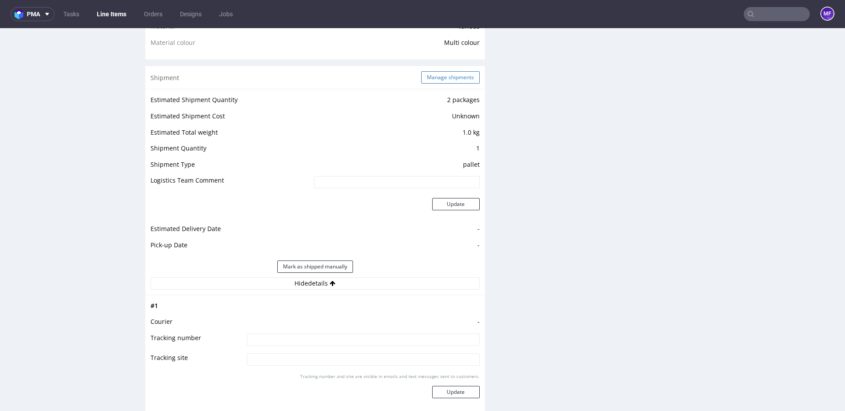
click at [443, 77] on button "Manage shipments" at bounding box center [450, 77] width 59 height 12
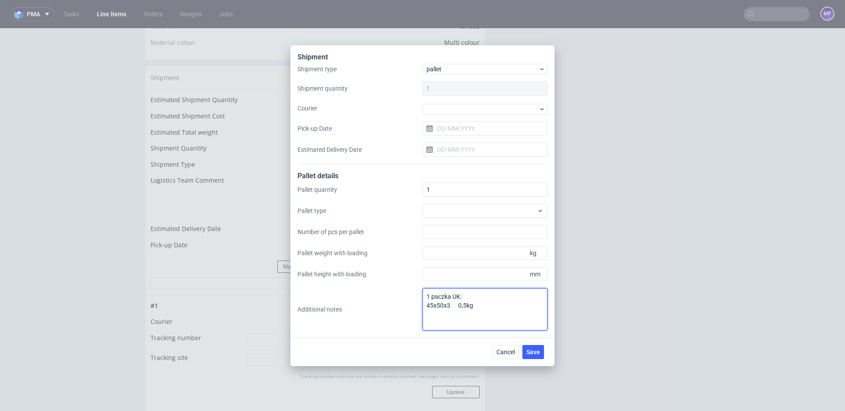
drag, startPoint x: 457, startPoint y: 310, endPoint x: 398, endPoint y: 295, distance: 61.6
click at [398, 295] on div "Pallet quantity 1 Pallet type Number of pcs per pallet Pallet weight with loadi…" at bounding box center [423, 257] width 250 height 148
click at [528, 354] on span "Save" at bounding box center [534, 352] width 14 height 6
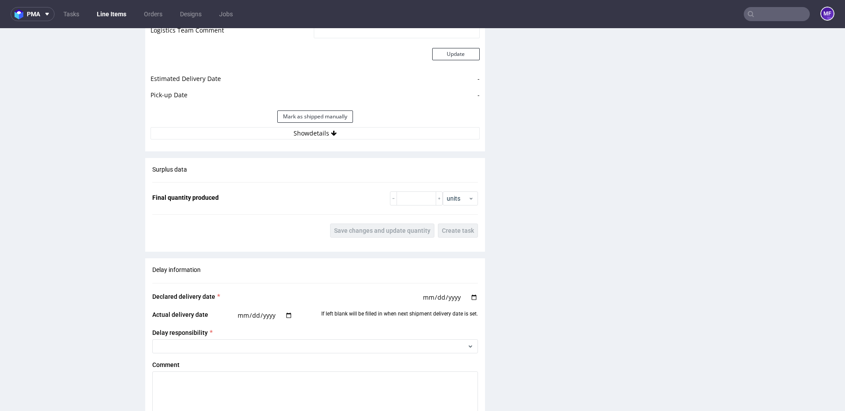
scroll to position [887, 0]
click at [304, 133] on button "Show details" at bounding box center [315, 131] width 329 height 12
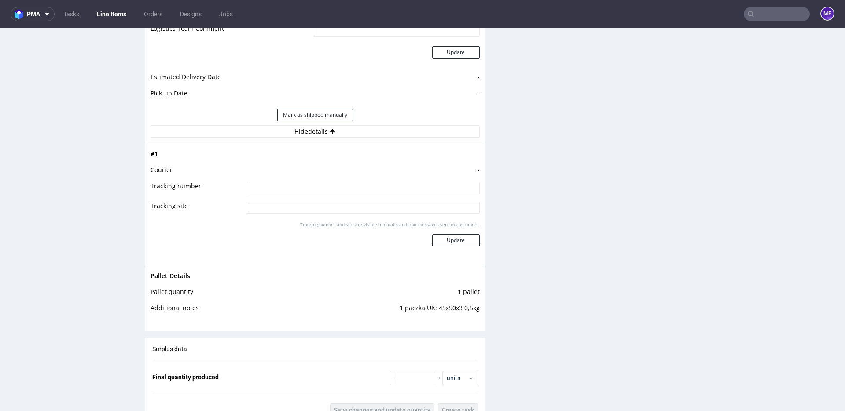
click at [501, 220] on div "Production Files - Design Spit Spit request impossible Box design not found, un…" at bounding box center [669, 61] width 340 height 1425
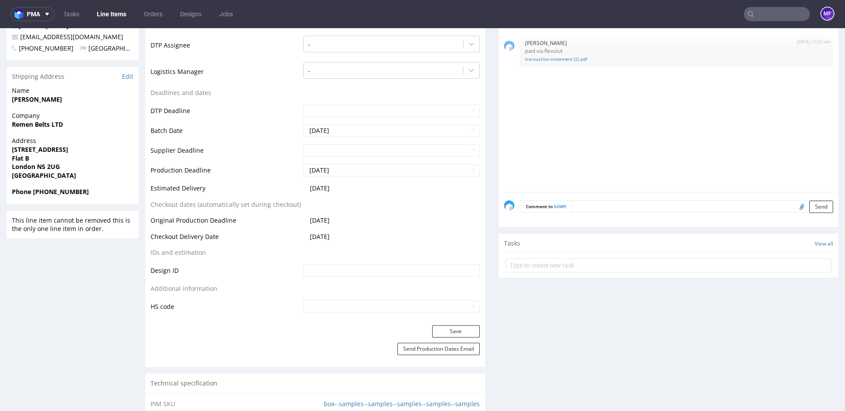
scroll to position [0, 0]
